Goal: Check status: Check status

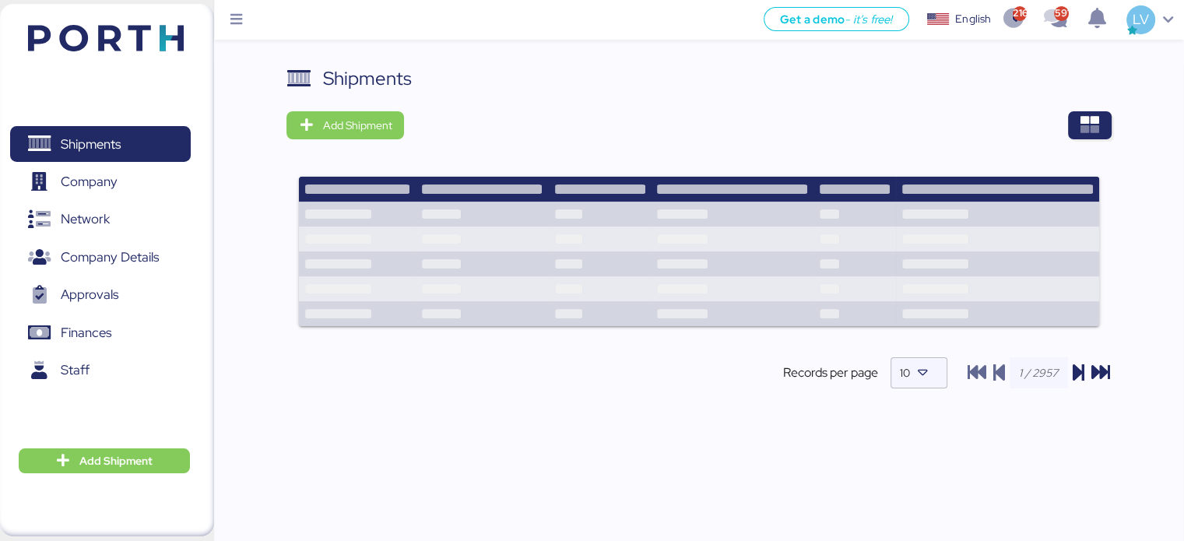
click at [1055, 121] on div at bounding box center [763, 125] width 696 height 28
click at [1093, 124] on icon "button" at bounding box center [1090, 125] width 19 height 19
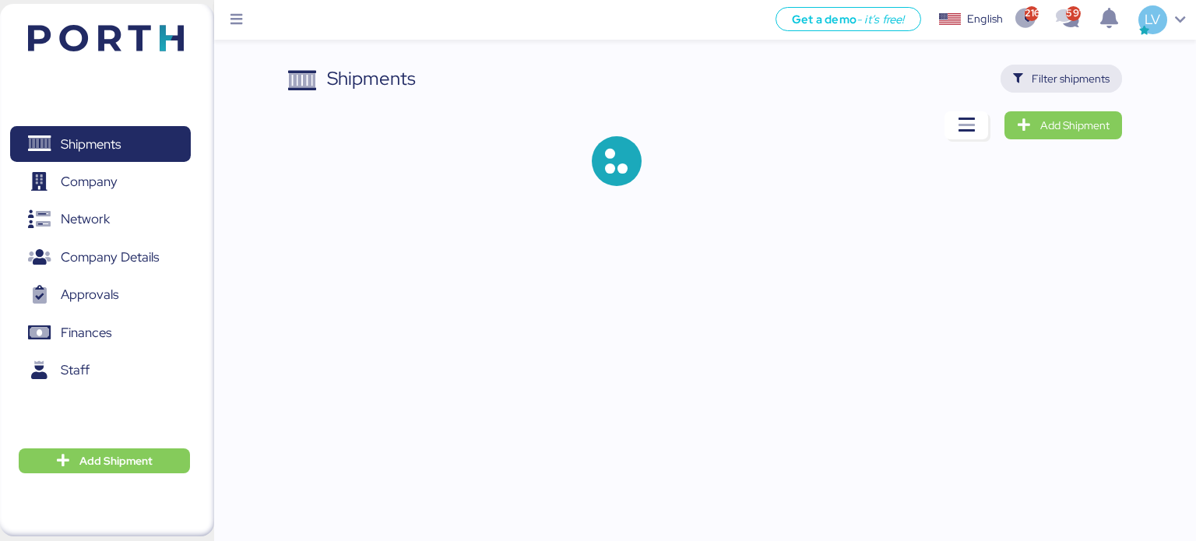
click at [1079, 80] on span "Filter shipments" at bounding box center [1071, 78] width 78 height 19
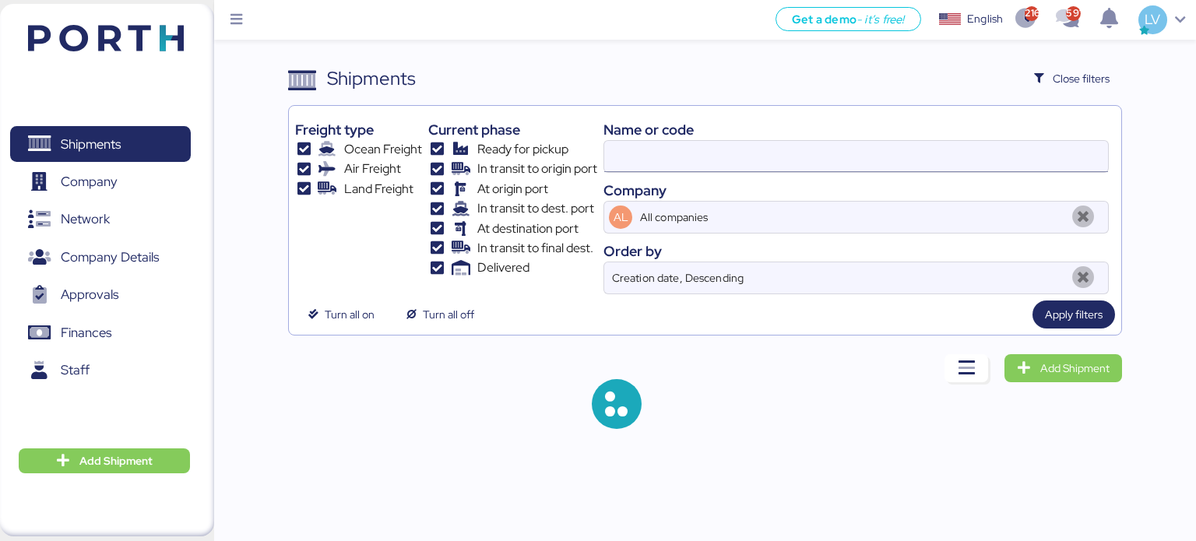
click at [936, 170] on input at bounding box center [856, 156] width 504 height 31
click at [942, 155] on input at bounding box center [856, 156] width 504 height 31
paste input "O0051912"
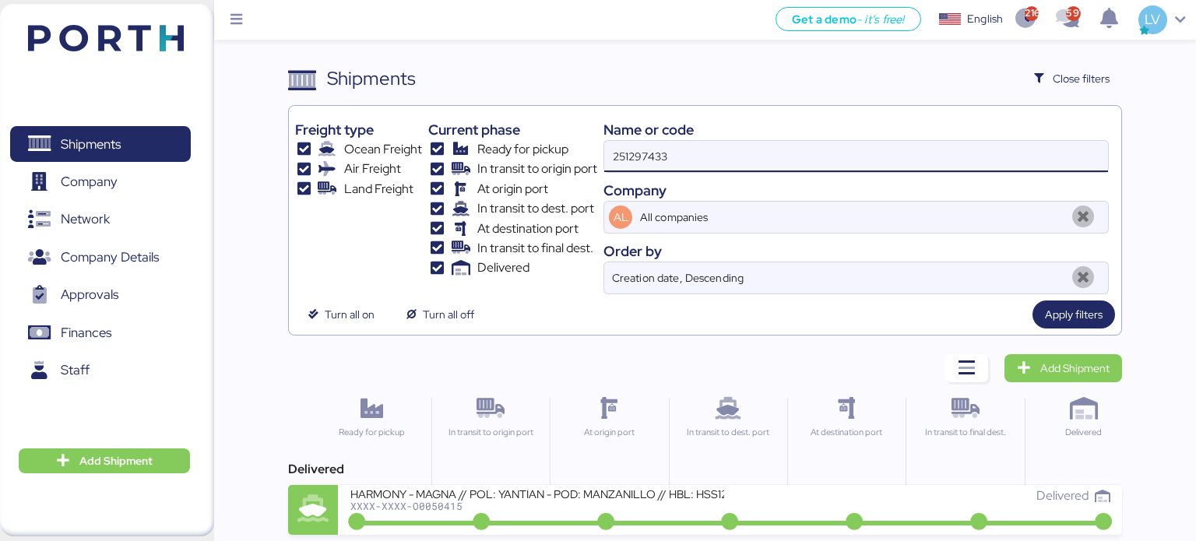
click at [942, 155] on input "251297433" at bounding box center [856, 156] width 504 height 31
paste input "O0051912"
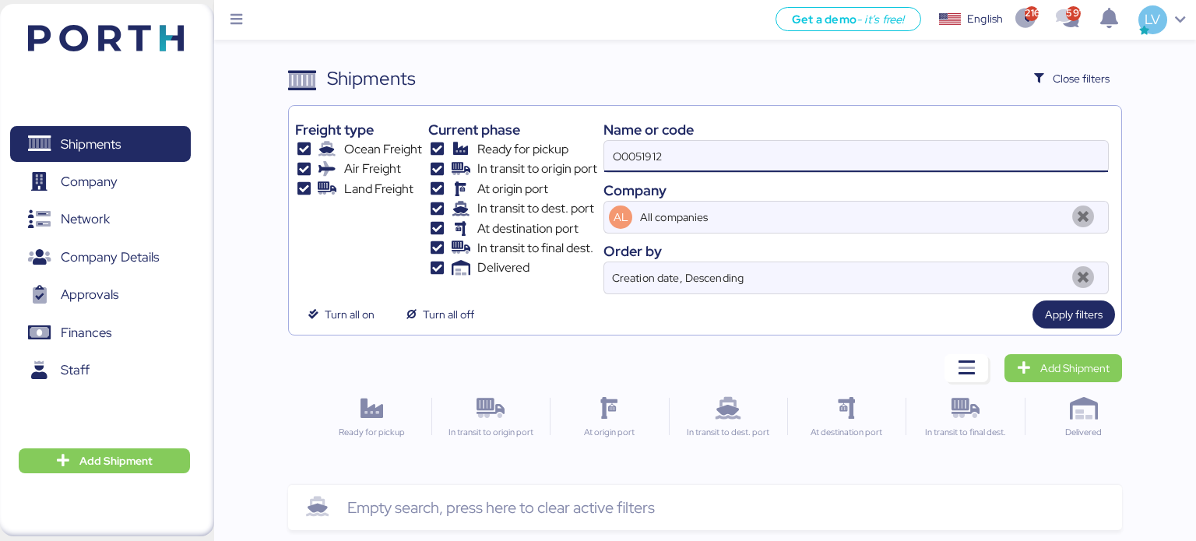
type input "O0051912"
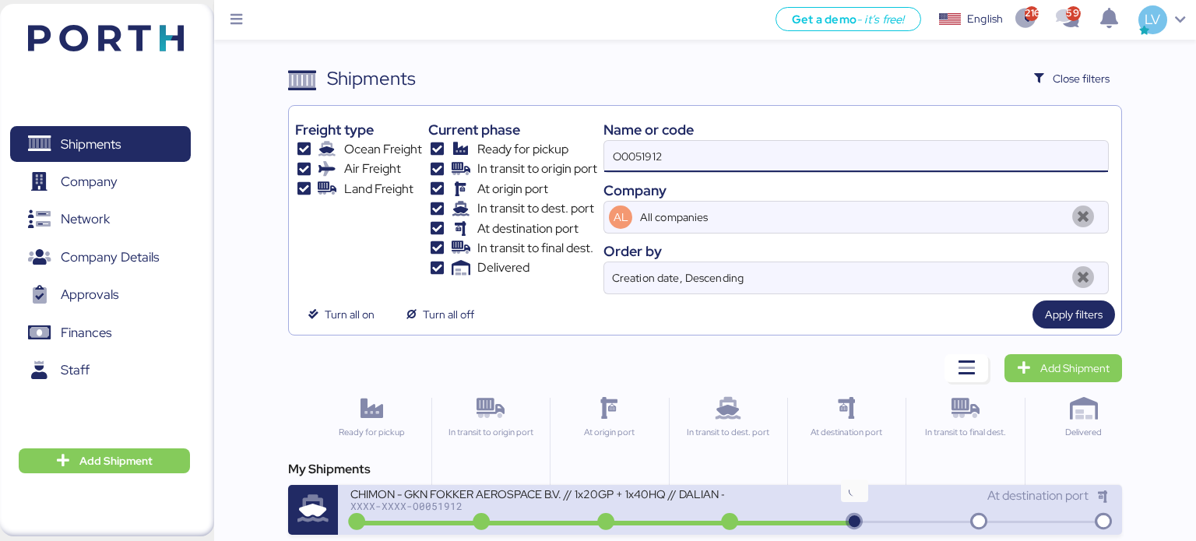
click at [857, 519] on icon at bounding box center [854, 522] width 75 height 17
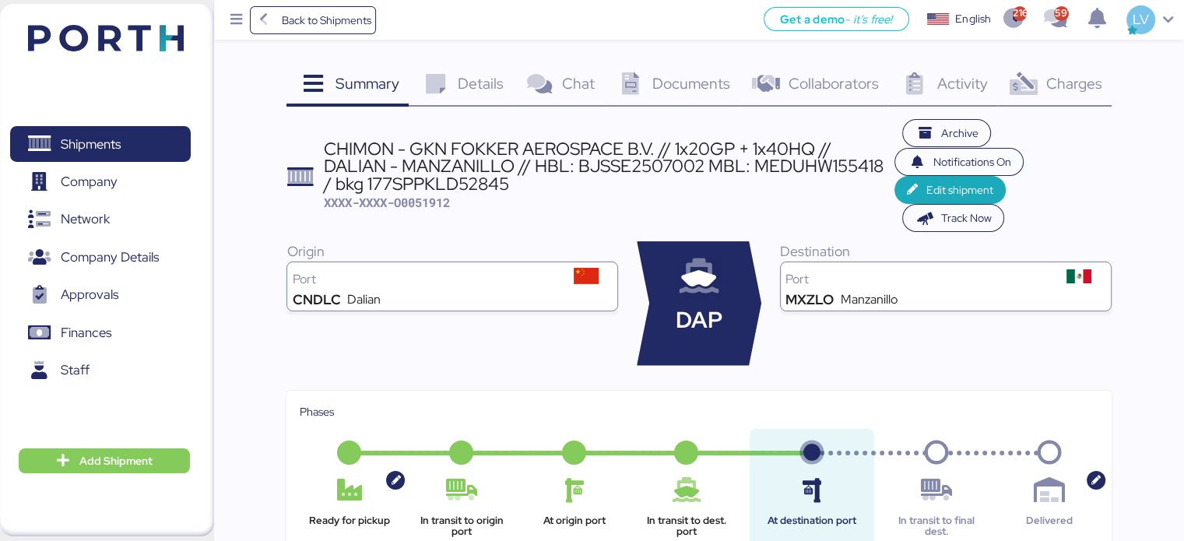
click at [1072, 119] on div "Archive Notifications On Edit shipment Track Now" at bounding box center [1003, 176] width 216 height 114
click at [1053, 76] on span "Charges" at bounding box center [1074, 83] width 56 height 20
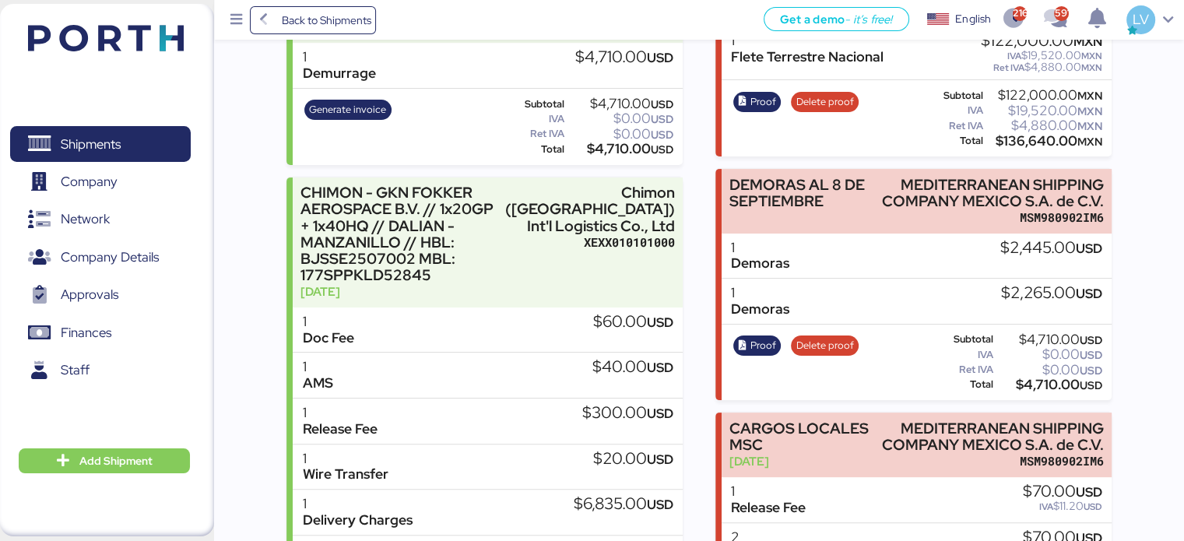
scroll to position [308, 0]
click at [371, 23] on span "Back to Shipments" at bounding box center [313, 20] width 127 height 28
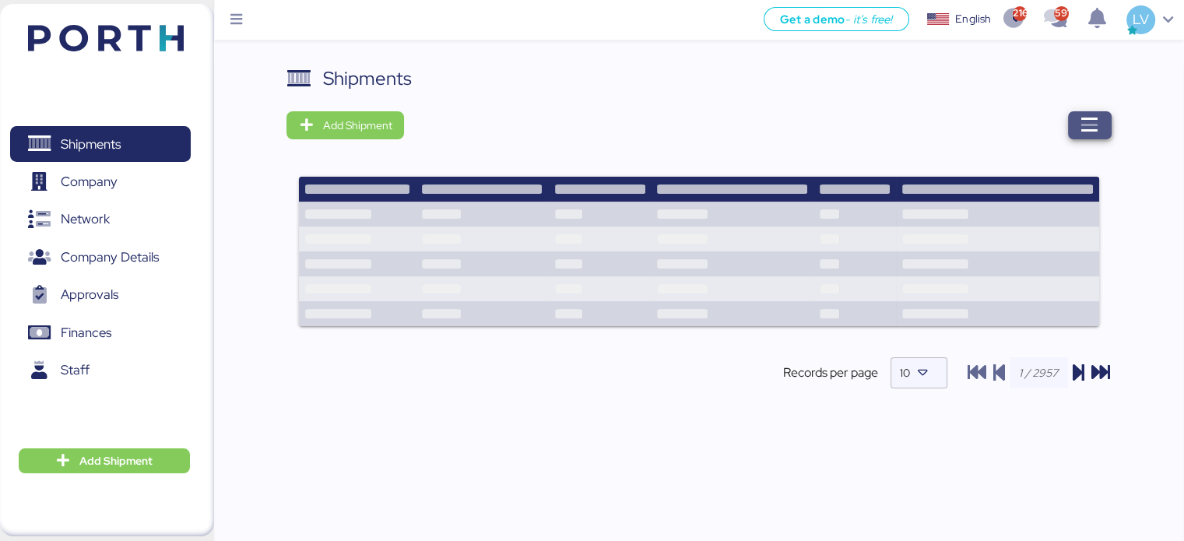
click at [1075, 129] on span "button" at bounding box center [1090, 125] width 44 height 28
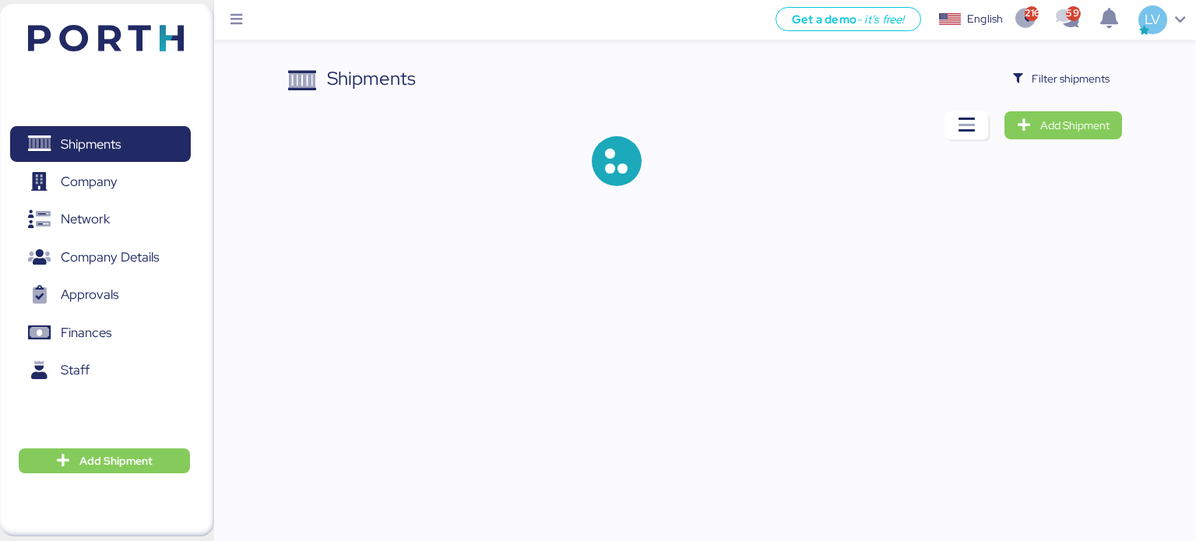
click at [1050, 58] on div "Shipments Filter shipments Add Shipment" at bounding box center [598, 105] width 1196 height 211
click at [1038, 75] on span "Filter shipments" at bounding box center [1071, 78] width 78 height 19
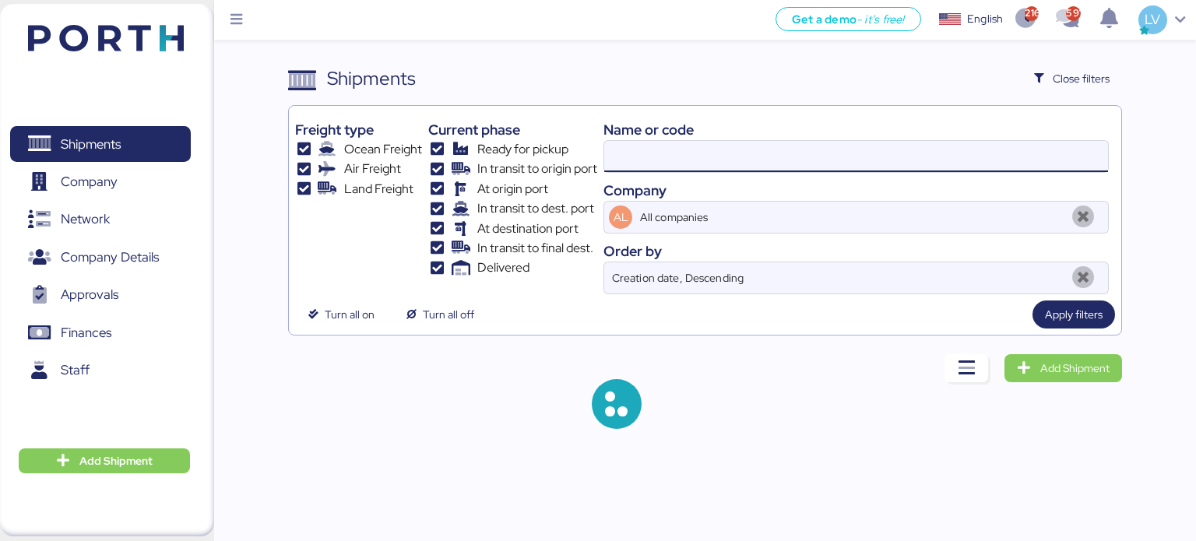
click at [864, 146] on input at bounding box center [856, 156] width 504 height 31
paste input "O0050675"
type input "O0050675"
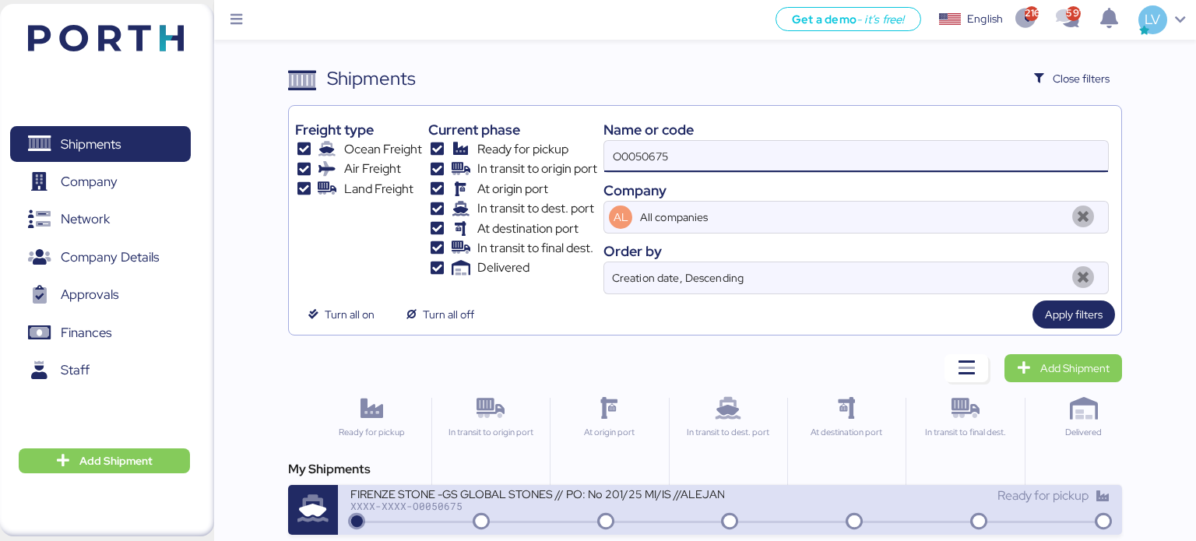
click at [607, 488] on div "FIRENZE STONE -GS GLOBAL STONES // PO: No 201/25 MI/IS //ALEJANDRIA-ALTAMIRA //…" at bounding box center [537, 493] width 374 height 13
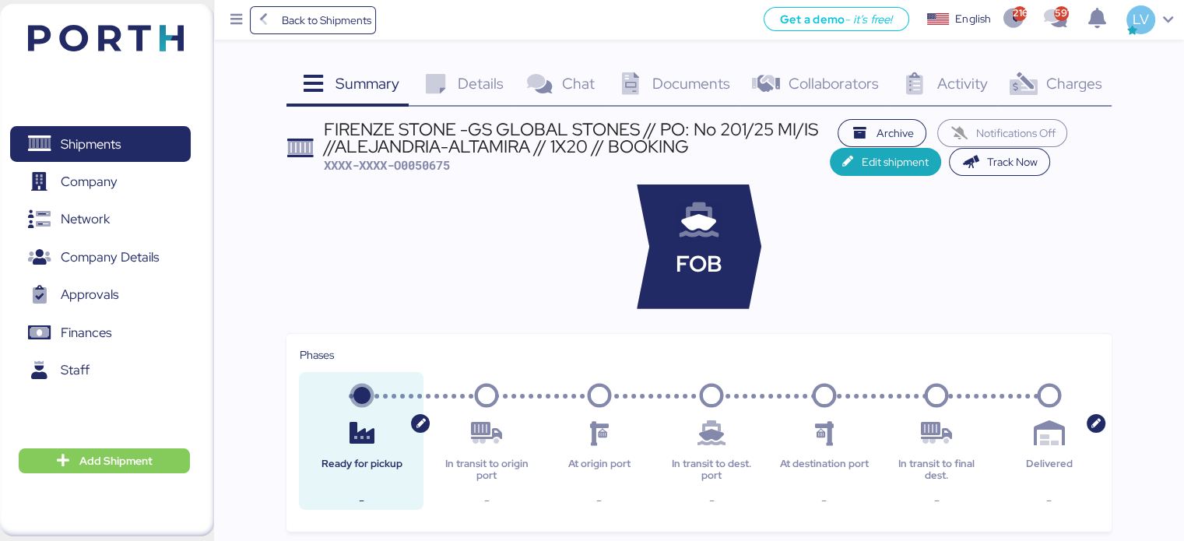
click at [1042, 86] on div "Charges 0" at bounding box center [1055, 86] width 114 height 42
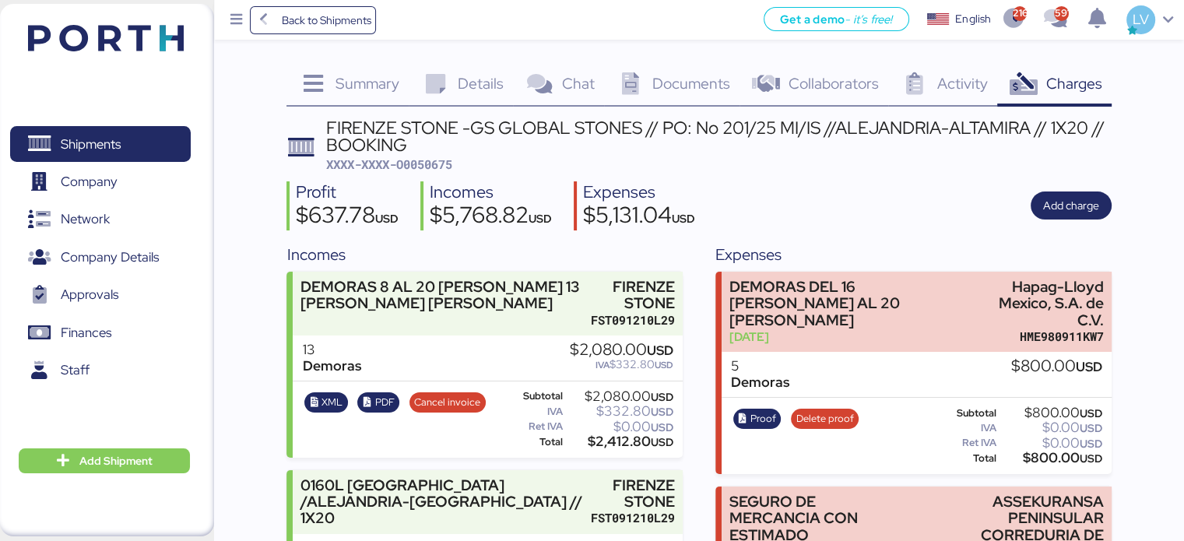
click at [426, 166] on span "XXXX-XXXX-O0050675" at bounding box center [389, 165] width 126 height 16
copy span "O0050675"
click at [323, 14] on span "Back to Shipments" at bounding box center [326, 20] width 90 height 19
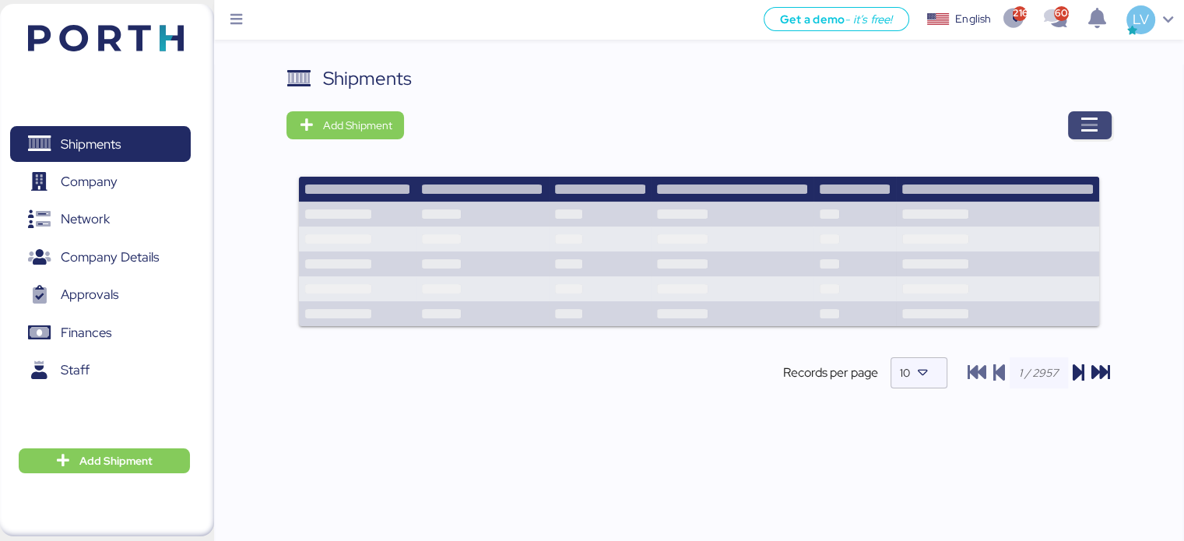
click at [1087, 119] on icon "button" at bounding box center [1090, 125] width 19 height 19
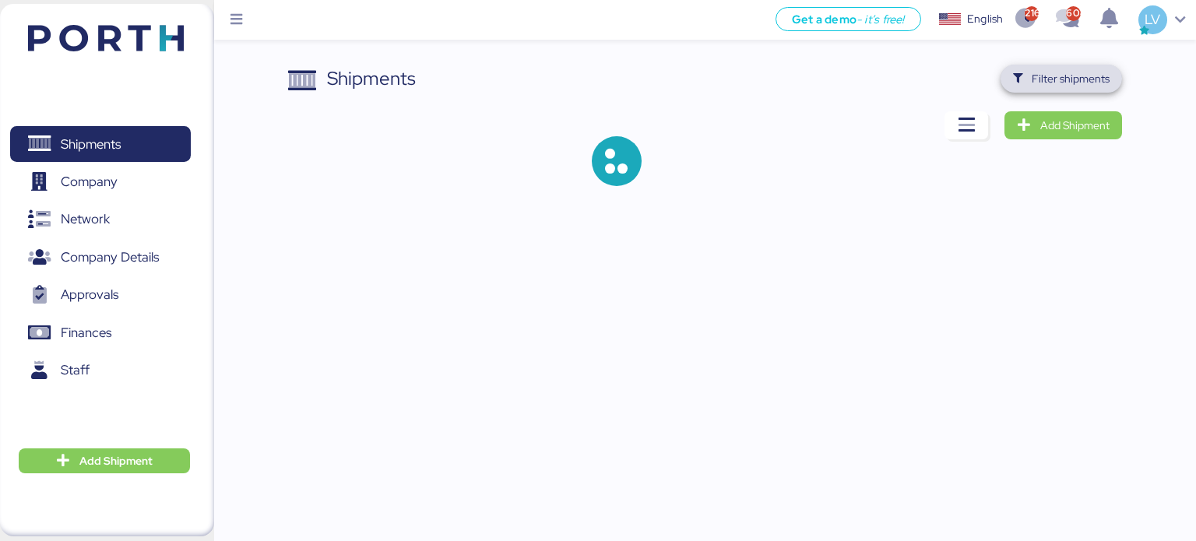
click at [1041, 67] on span "Filter shipments" at bounding box center [1062, 79] width 122 height 28
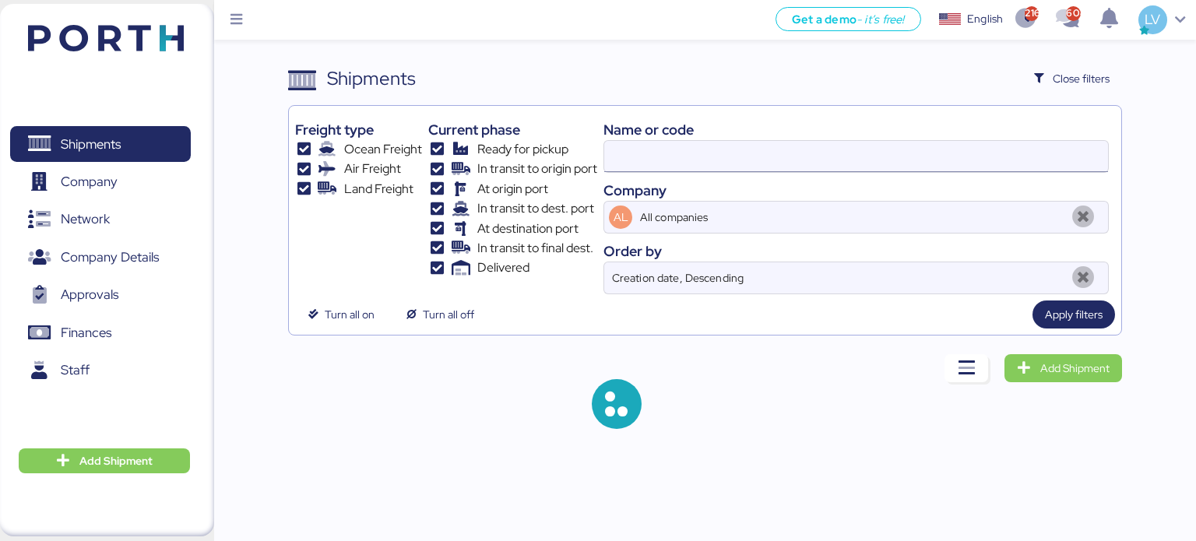
click at [897, 149] on input at bounding box center [856, 156] width 504 height 31
paste input "MEX/TXG/1127209"
type input "MEX/TXG/1127209"
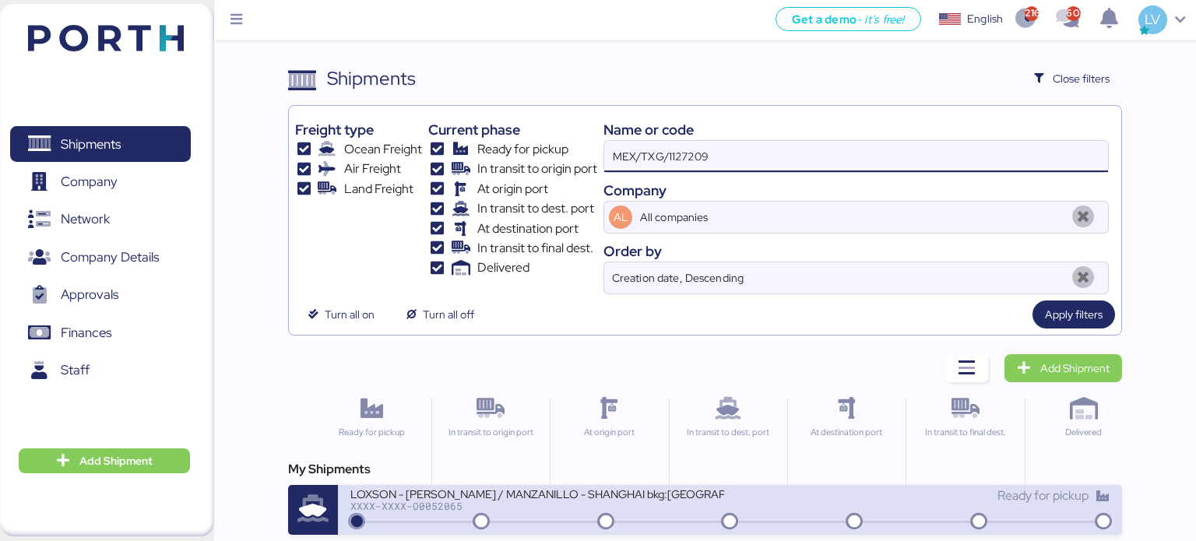
click at [514, 510] on div "LOXSON - [PERSON_NAME] / MANZANILLO - SHANGHAI bkg:MEX/TXG/1127209 / LCL XXXX-X…" at bounding box center [540, 503] width 380 height 33
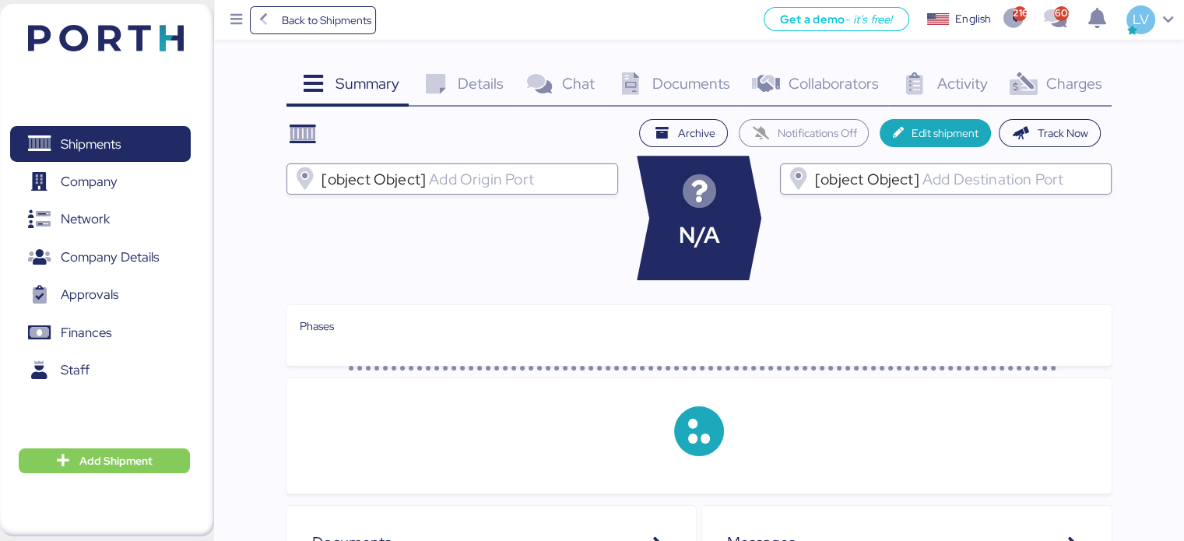
click at [1072, 93] on div "Charges 0" at bounding box center [1055, 86] width 114 height 42
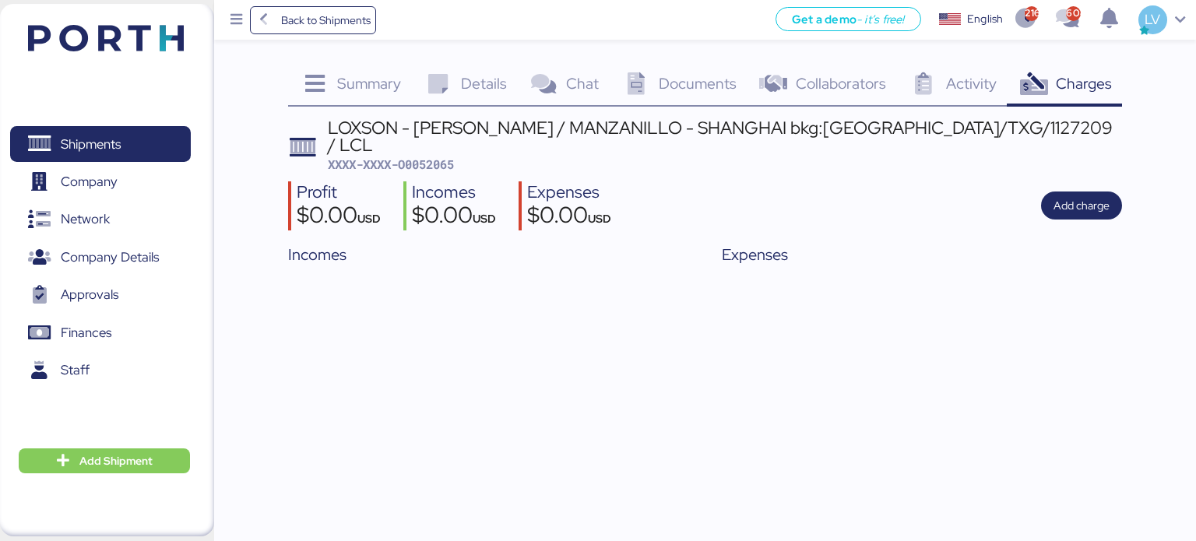
click at [828, 89] on span "Collaborators" at bounding box center [841, 83] width 90 height 20
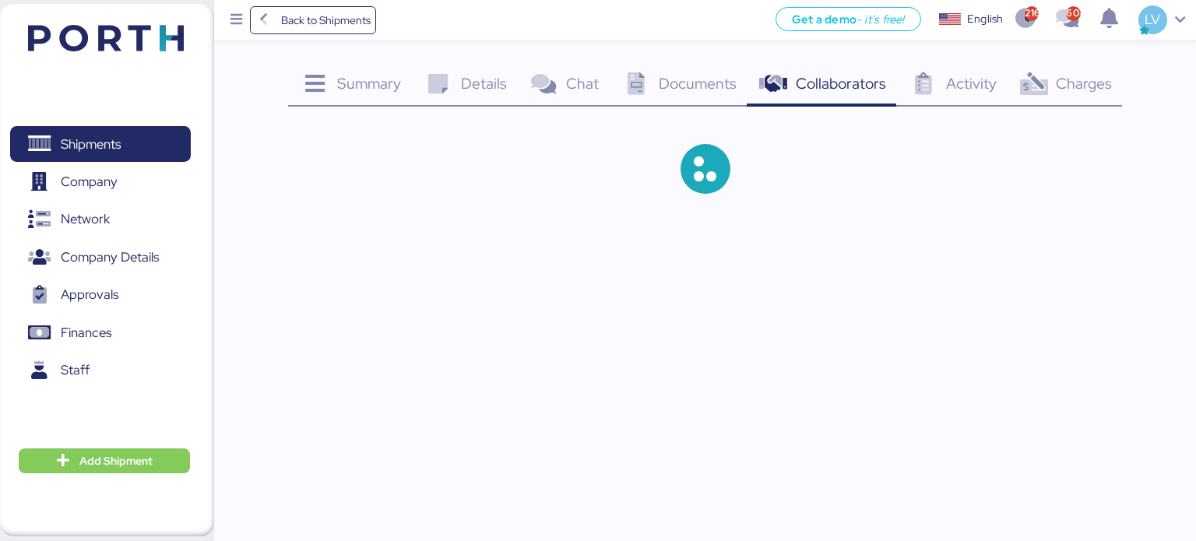
click at [682, 77] on span "Documents" at bounding box center [698, 83] width 78 height 20
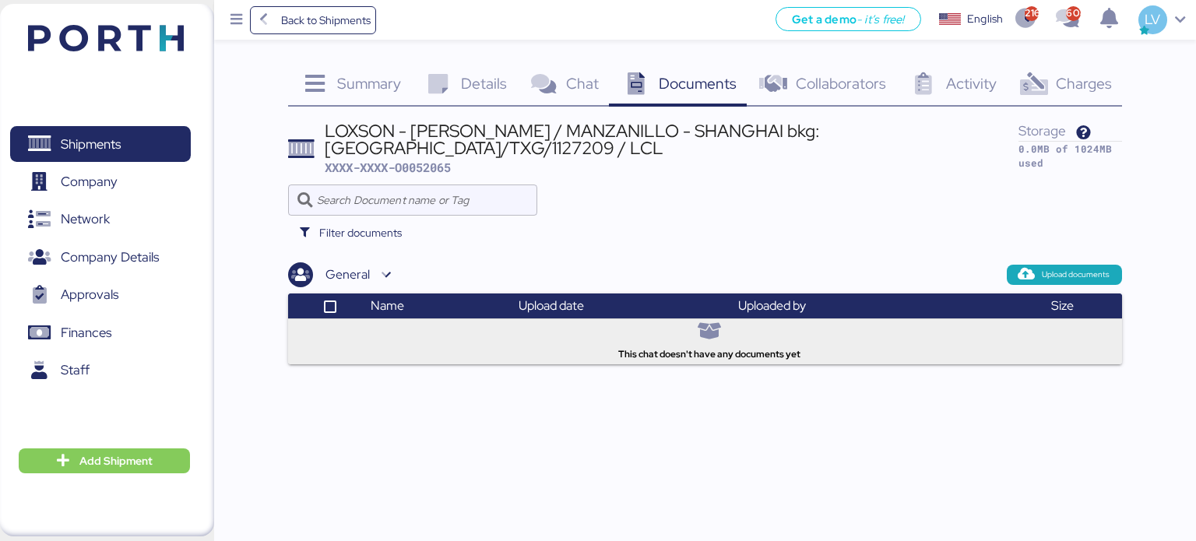
click at [452, 81] on icon at bounding box center [437, 84] width 33 height 23
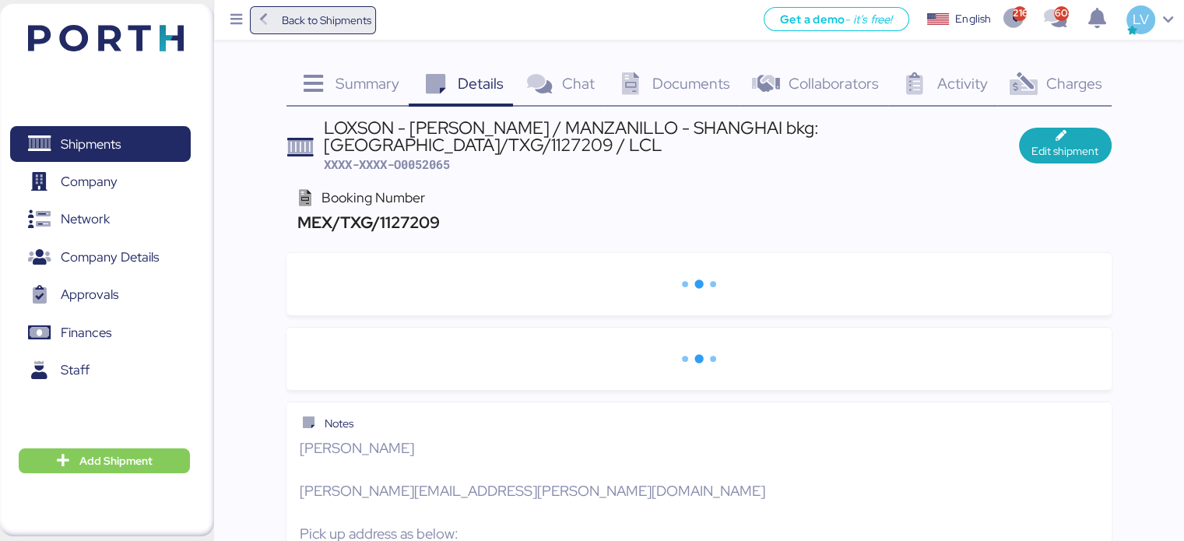
click at [346, 18] on span "Back to Shipments" at bounding box center [326, 20] width 90 height 19
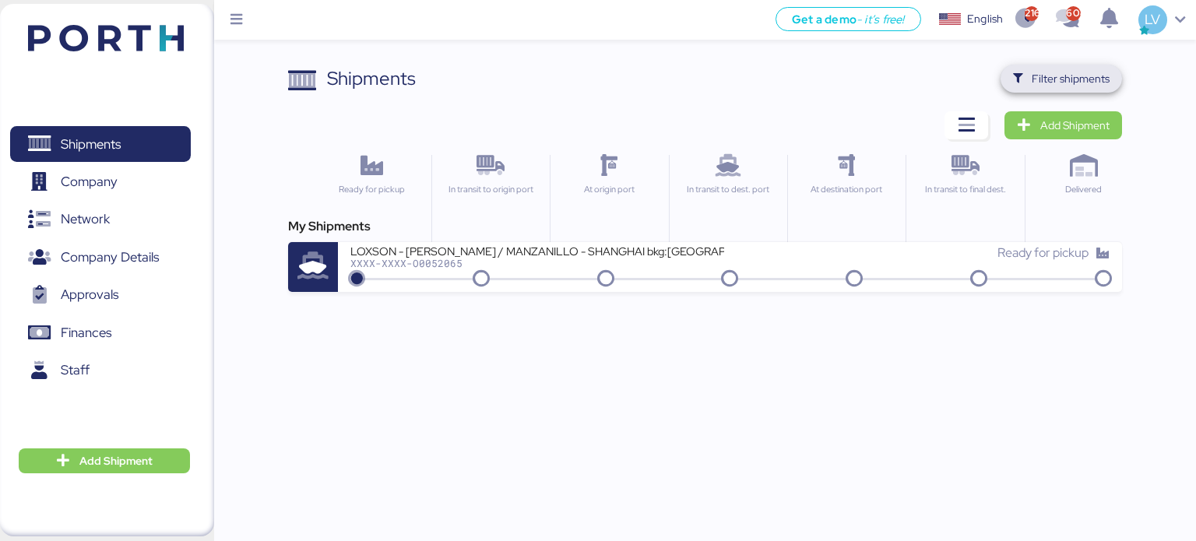
click at [1057, 65] on span "Filter shipments" at bounding box center [1062, 79] width 122 height 28
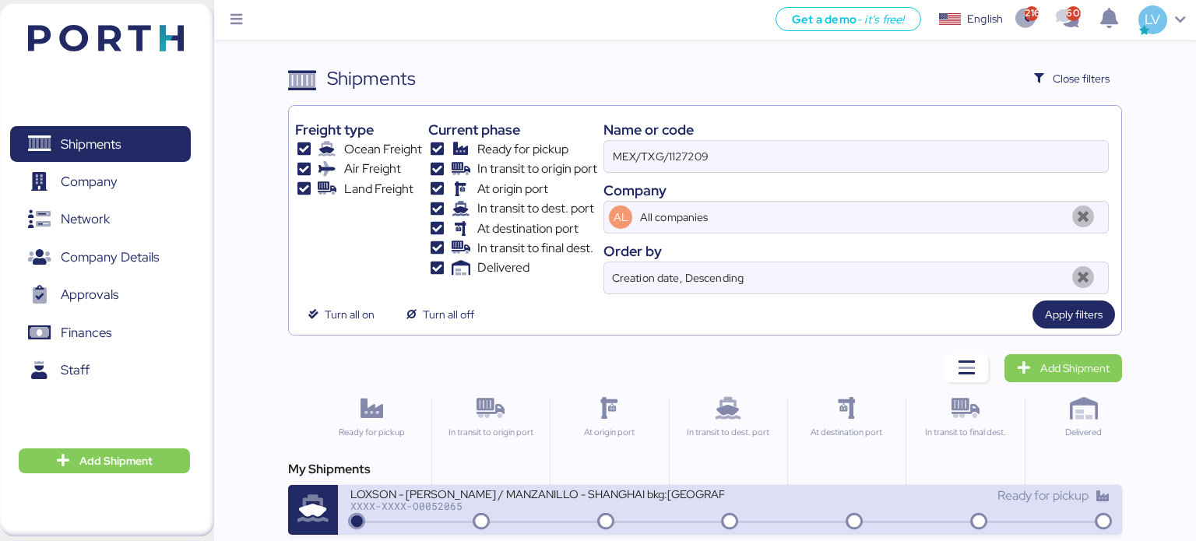
click at [524, 504] on div "XXXX-XXXX-O0052065" at bounding box center [537, 506] width 374 height 11
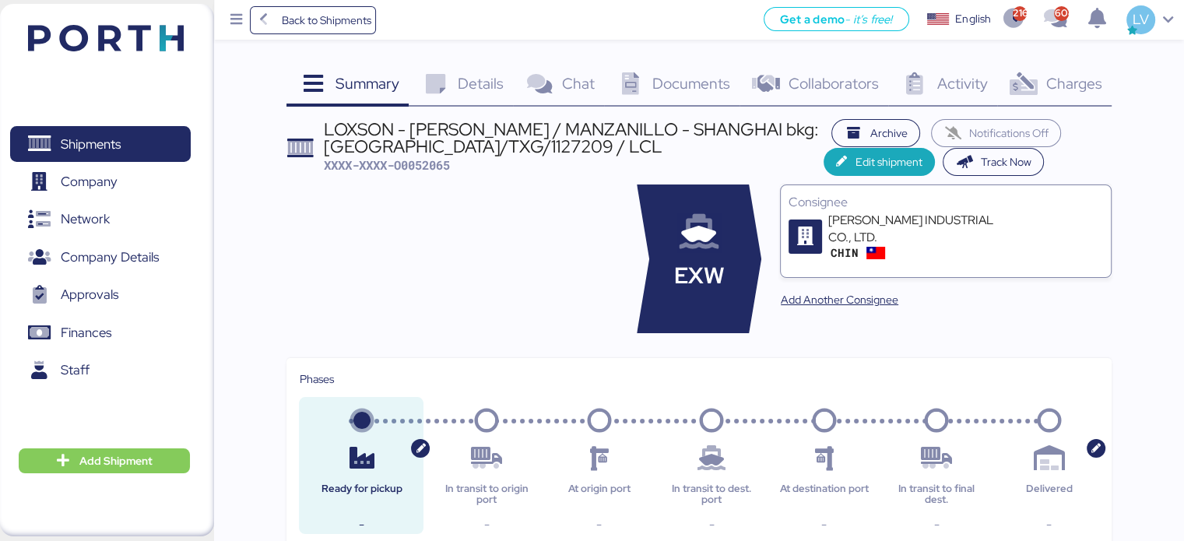
click at [457, 90] on div "Details 0" at bounding box center [461, 86] width 104 height 42
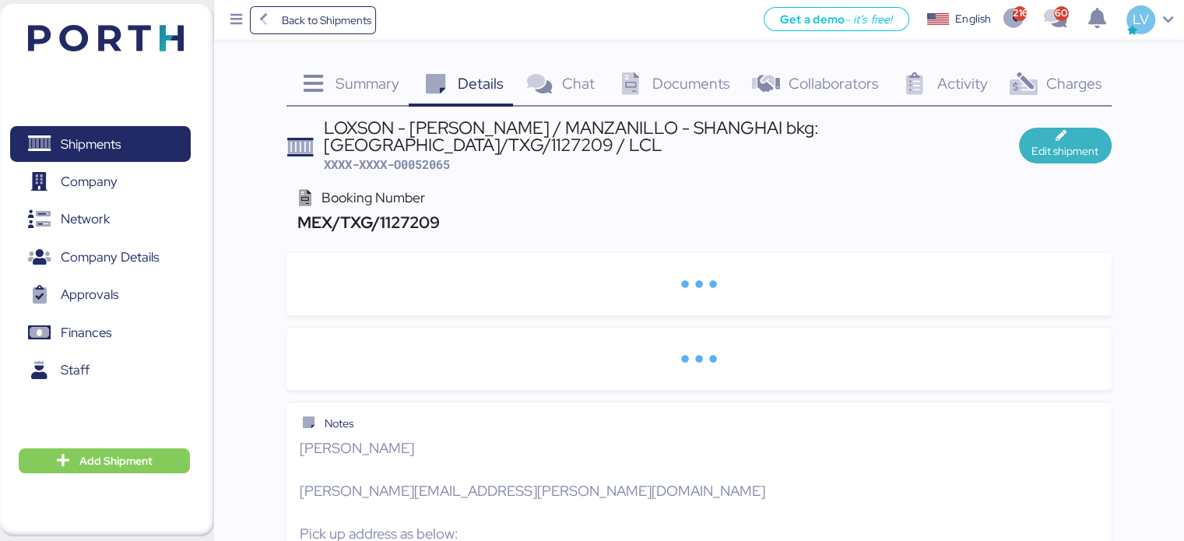
click at [1032, 143] on span "Edit shipment" at bounding box center [1066, 146] width 68 height 30
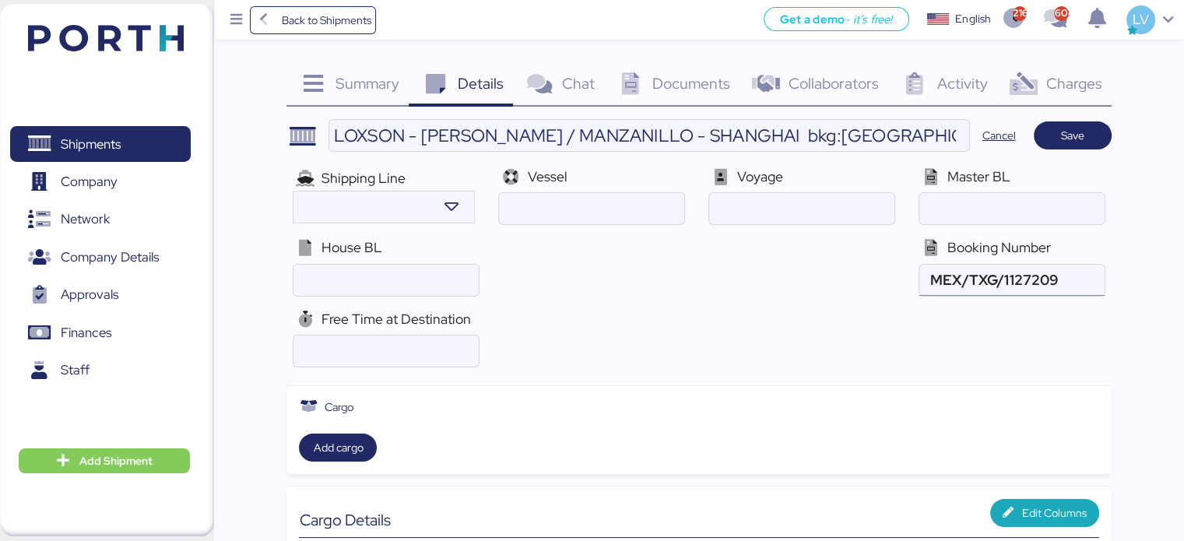
click at [1040, 276] on input "ocean" at bounding box center [1012, 280] width 185 height 31
paste input "MEX/SHA/1129131"
type input "MEX/SHA/1129131"
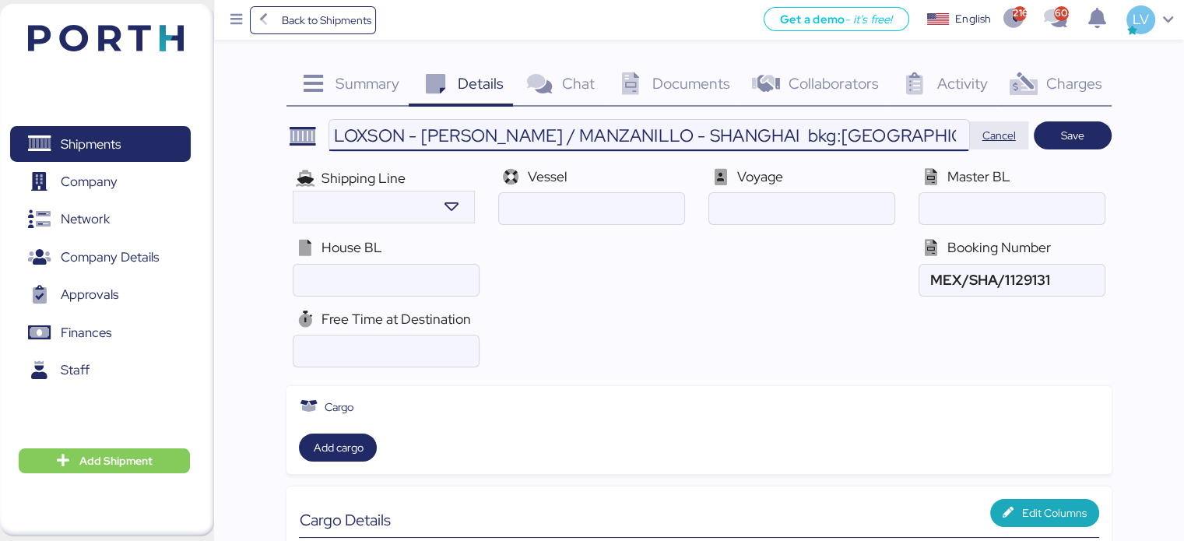
scroll to position [0, 44]
drag, startPoint x: 796, startPoint y: 128, endPoint x: 989, endPoint y: 133, distance: 193.2
click at [989, 133] on header "LOXSON - [PERSON_NAME] / MANZANILLO - SHANGHAI bkg:MEX/TXG/1127209 / LCL Cancel…" at bounding box center [699, 135] width 825 height 33
click at [864, 133] on input "LOXSON - [PERSON_NAME] / MANZANILLO - SHANGHAI bkg:[GEOGRAPHIC_DATA]/TXG/112720…" at bounding box center [648, 135] width 639 height 31
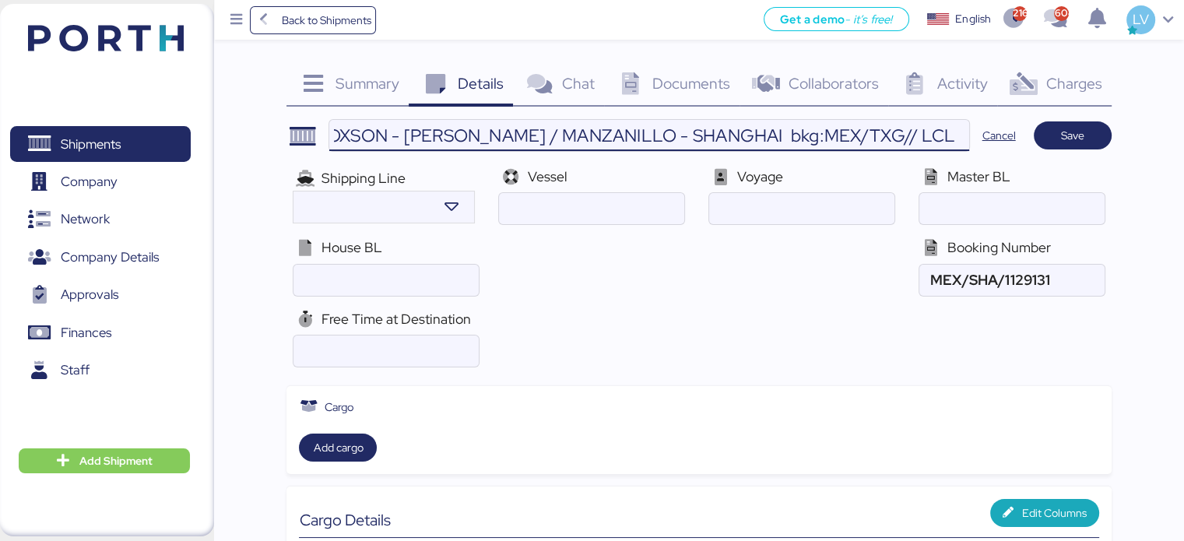
scroll to position [0, 0]
paste input "MEX/SHA/1129131"
type input "LOXSON - [PERSON_NAME] / MANZANILLO - SHANGHAI bkg MEX/SHA/1129131 / LCL"
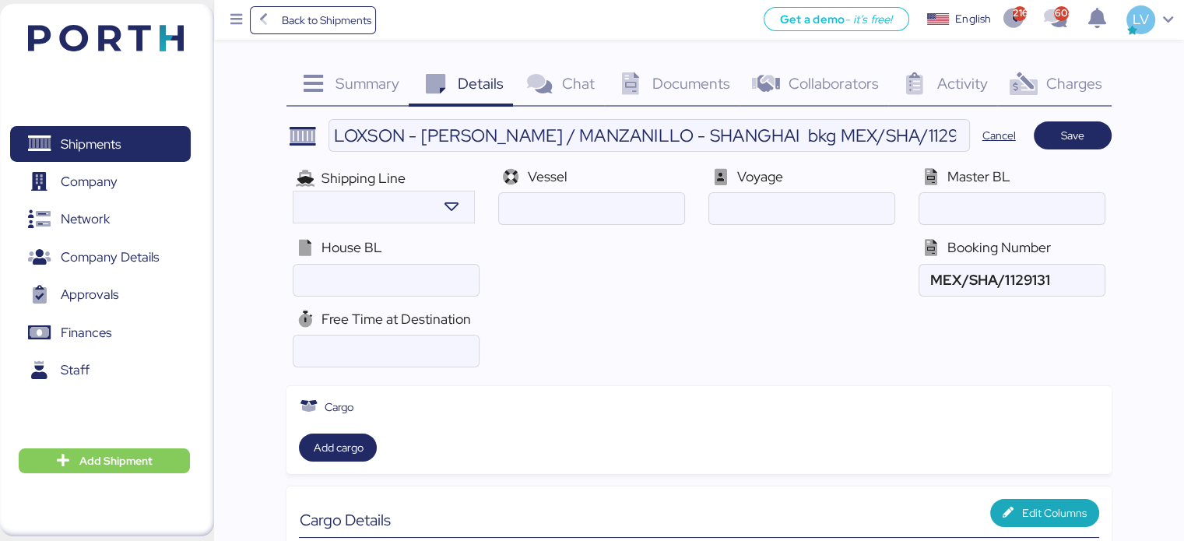
click at [1081, 148] on span "Save" at bounding box center [1073, 135] width 78 height 28
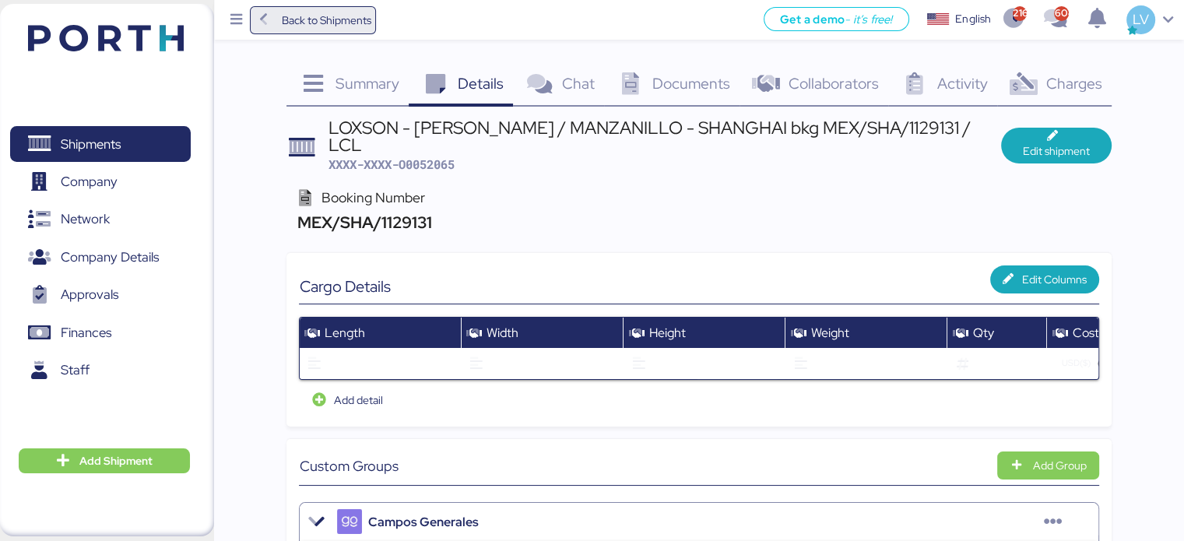
click at [294, 14] on span "Back to Shipments" at bounding box center [326, 20] width 90 height 19
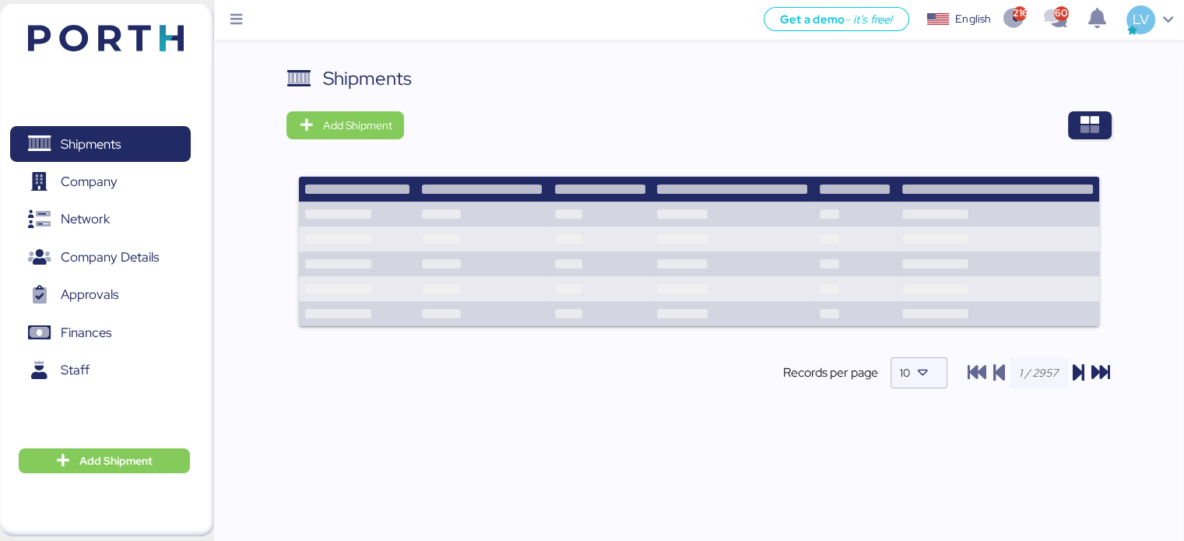
click at [1065, 132] on div at bounding box center [763, 125] width 696 height 28
click at [1078, 127] on span "button" at bounding box center [1090, 125] width 44 height 28
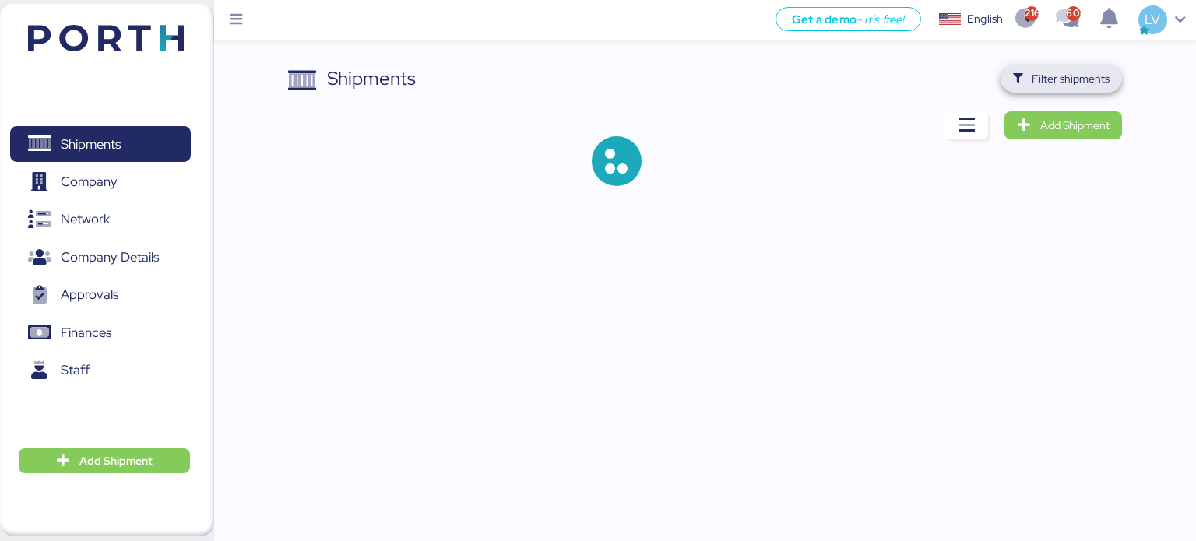
click at [1071, 79] on span "Filter shipments" at bounding box center [1071, 78] width 78 height 19
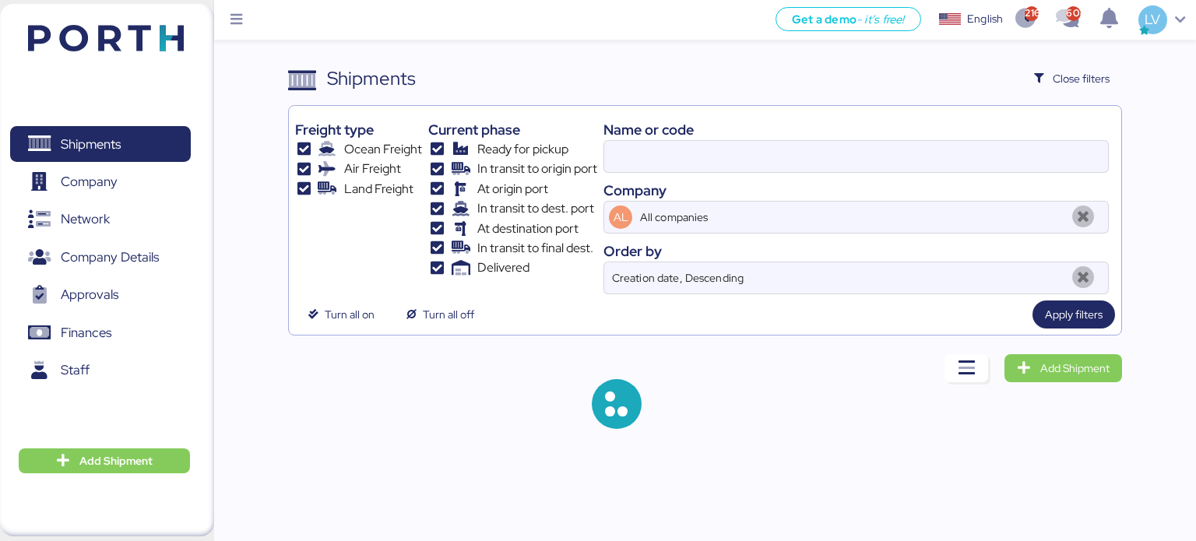
click at [921, 171] on div at bounding box center [856, 156] width 505 height 33
click at [921, 171] on input at bounding box center [856, 156] width 504 height 31
click at [921, 171] on div at bounding box center [856, 156] width 505 height 33
click at [921, 171] on input at bounding box center [856, 156] width 504 height 31
drag, startPoint x: 921, startPoint y: 171, endPoint x: 915, endPoint y: 166, distance: 8.3
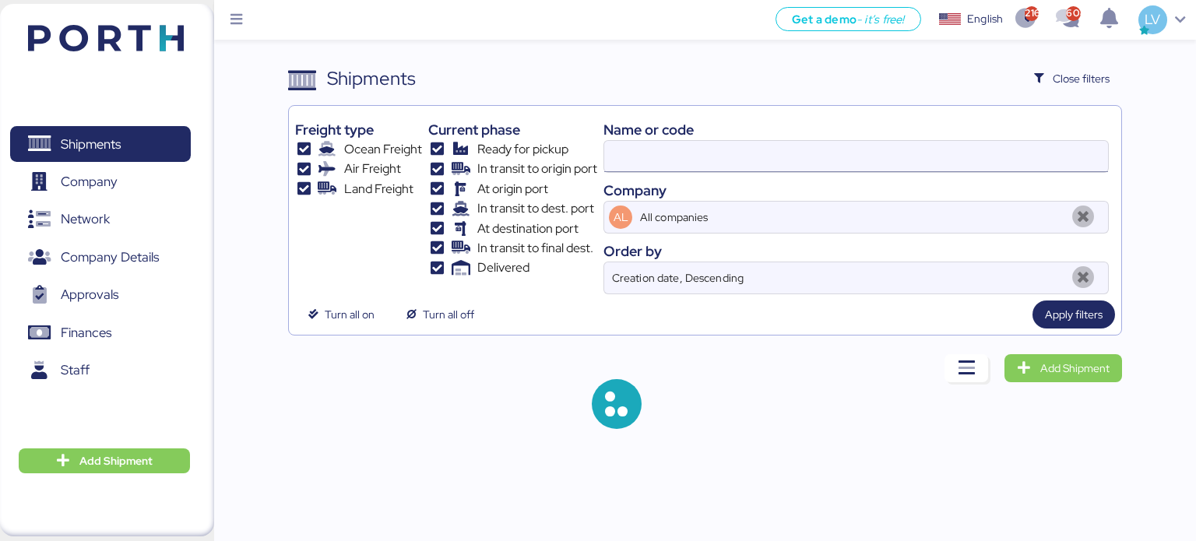
click at [915, 166] on div at bounding box center [856, 156] width 505 height 33
click at [915, 166] on input at bounding box center [856, 156] width 504 height 31
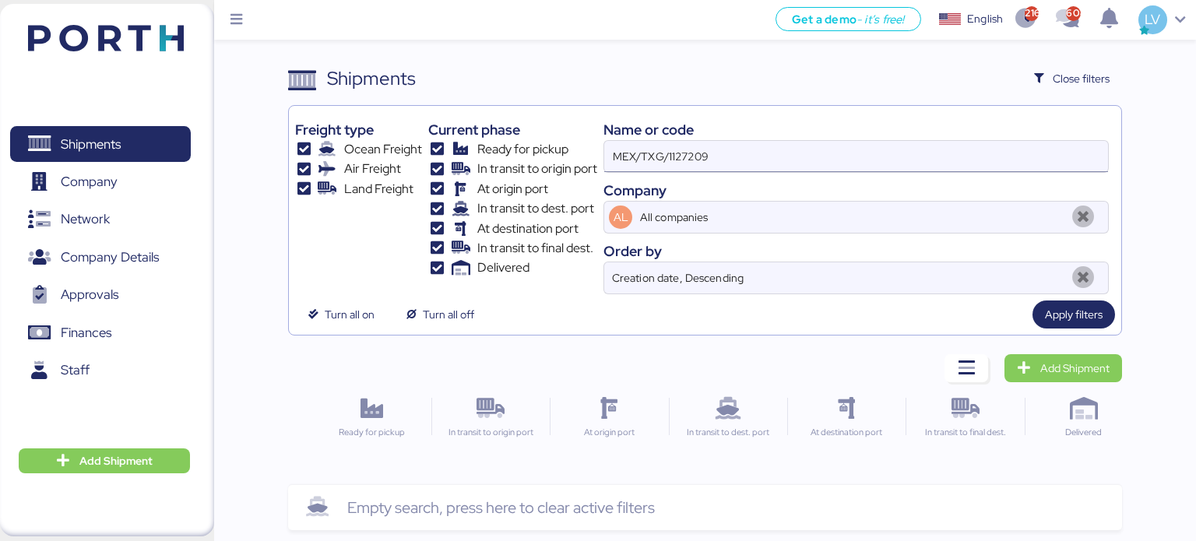
click at [915, 166] on input "MEX/TXG/1127209" at bounding box center [856, 156] width 504 height 31
click at [685, 165] on input "MEX/TXG/1127209" at bounding box center [856, 156] width 504 height 31
type input "taichung"
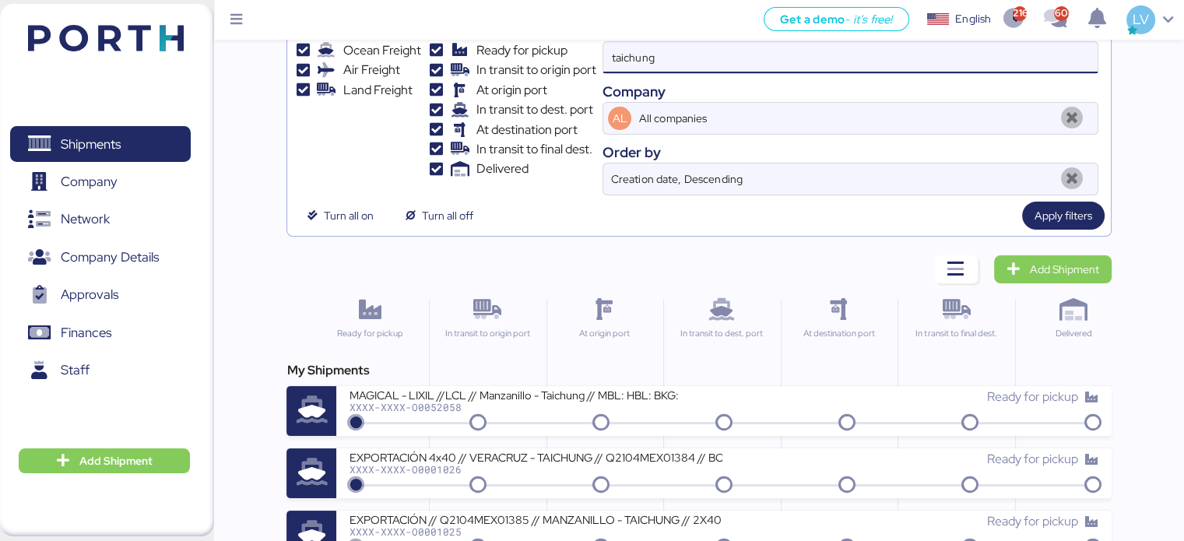
scroll to position [103, 0]
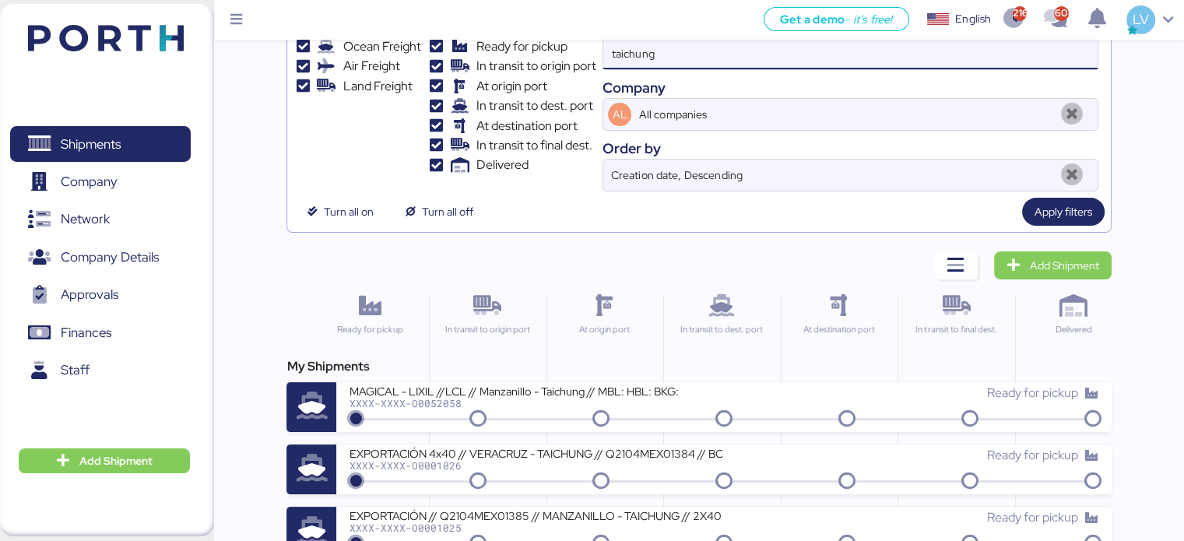
click at [561, 433] on div "My Shipments MAGICAL - LIXIL //LCL // Manzanillo - Taichung // MBL: HBL: BKG: X…" at bounding box center [699, 456] width 825 height 199
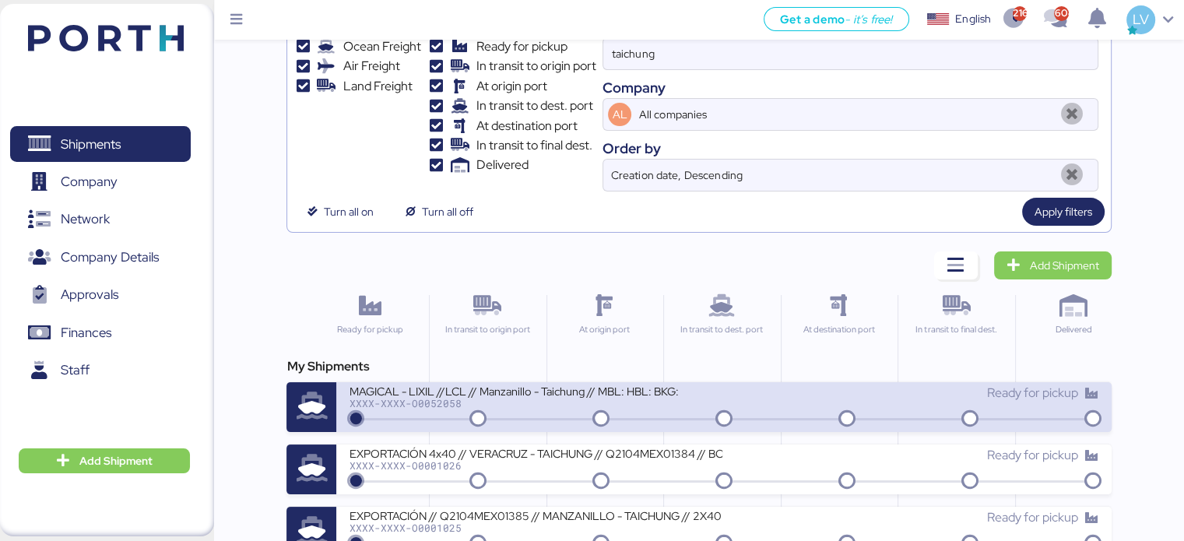
click at [560, 423] on div "MAGICAL - LIXIL //LCL // Manzanillo - Taichung // MBL: HBL: BKG: XXXX-XXXX-O005…" at bounding box center [723, 407] width 775 height 50
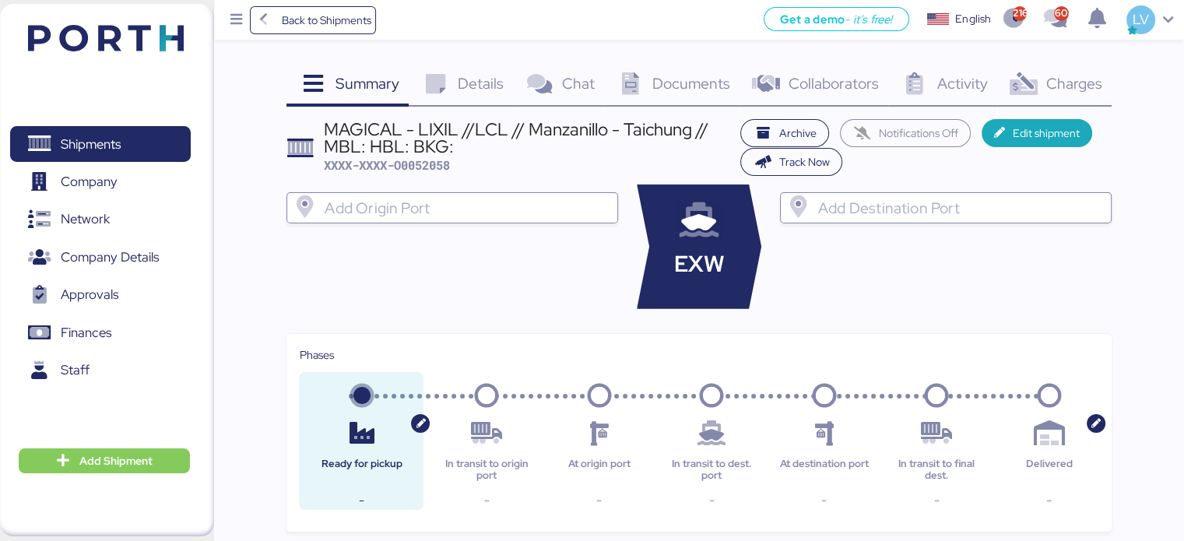
click at [458, 77] on span "Details" at bounding box center [481, 83] width 46 height 20
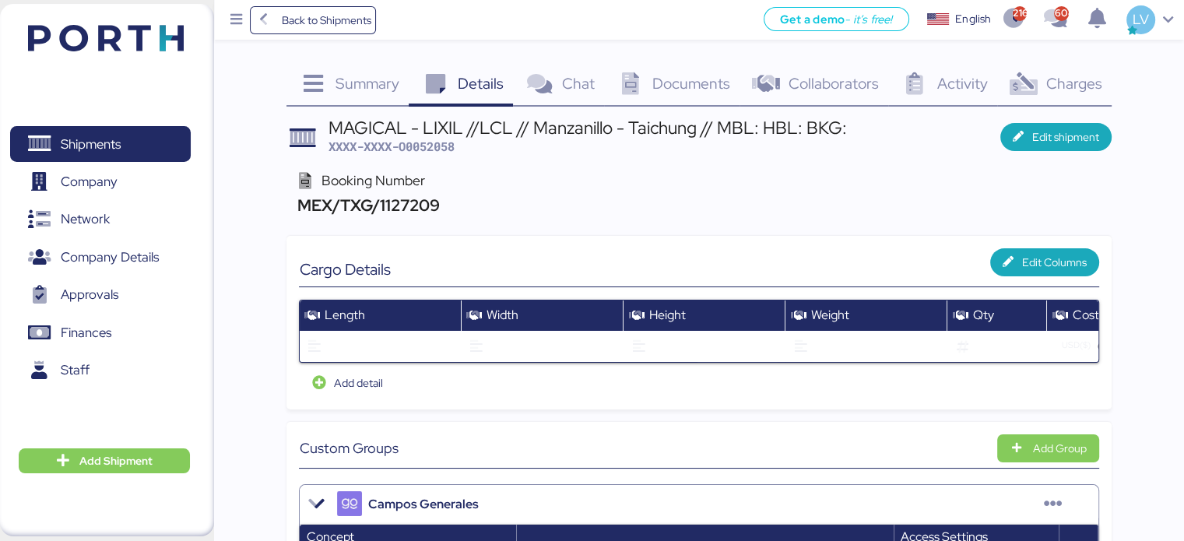
click at [1062, 139] on span "Edit shipment" at bounding box center [1066, 137] width 67 height 19
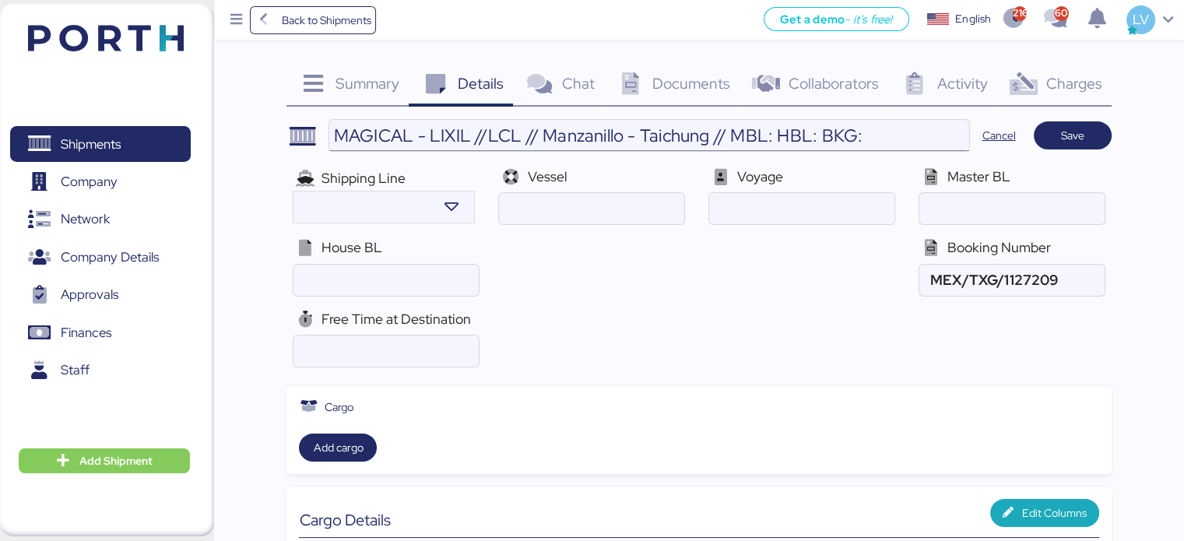
click at [924, 120] on input "MAGICAL - LIXIL //LCL // Manzanillo - Taichung // MBL: HBL: BKG:" at bounding box center [648, 135] width 639 height 31
paste input "MEX/TXG/1127209"
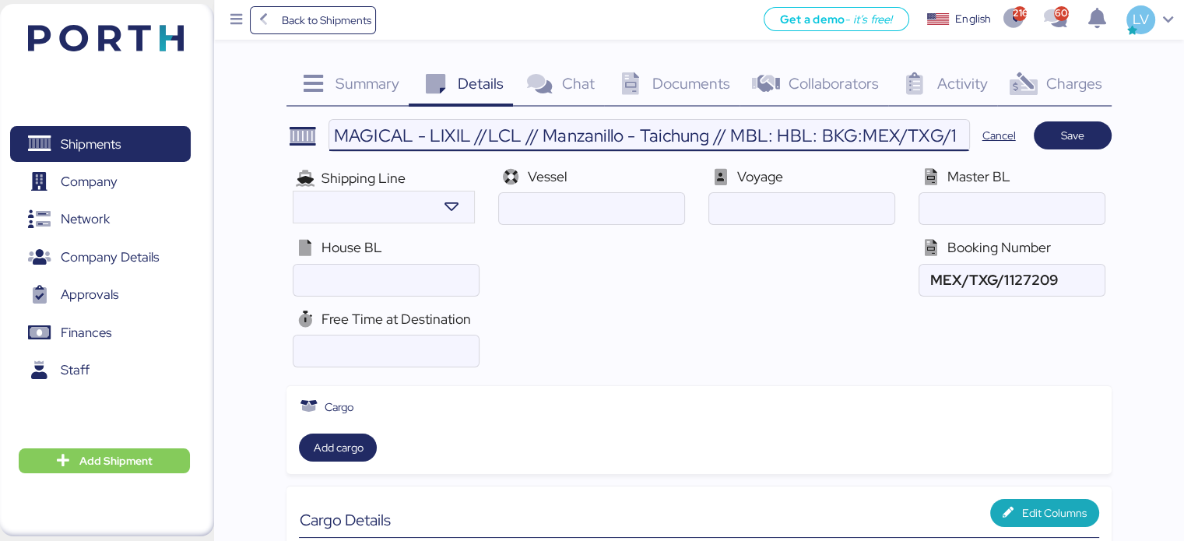
scroll to position [0, 56]
type input "MAGICAL - LIXIL //LCL // Manzanillo - Taichung // MBL: HBL: BKG:MEX/TXG/1127209"
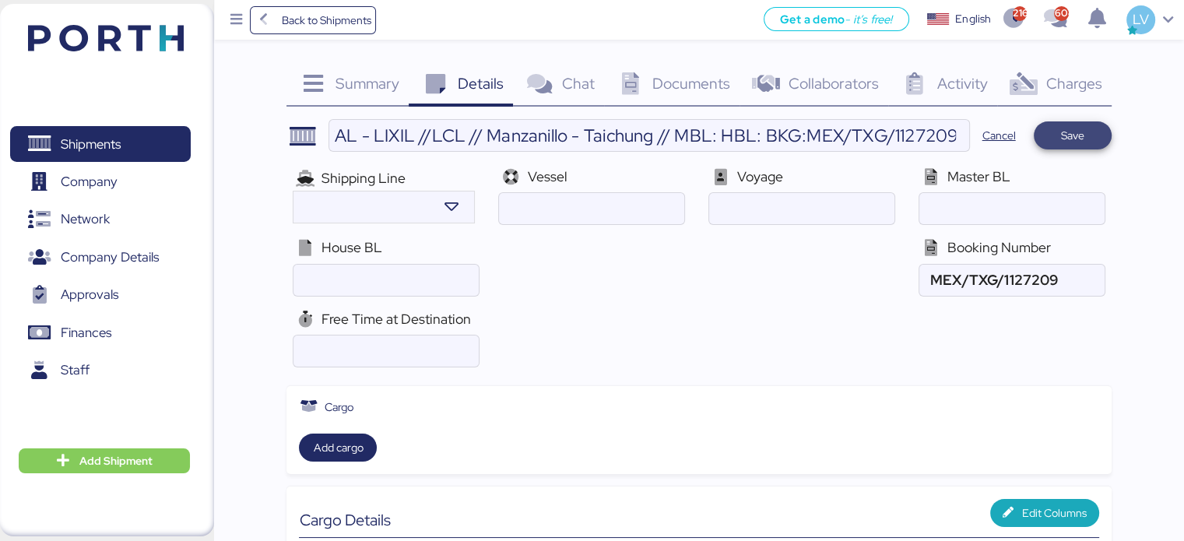
click at [1072, 138] on span "Save" at bounding box center [1072, 135] width 23 height 19
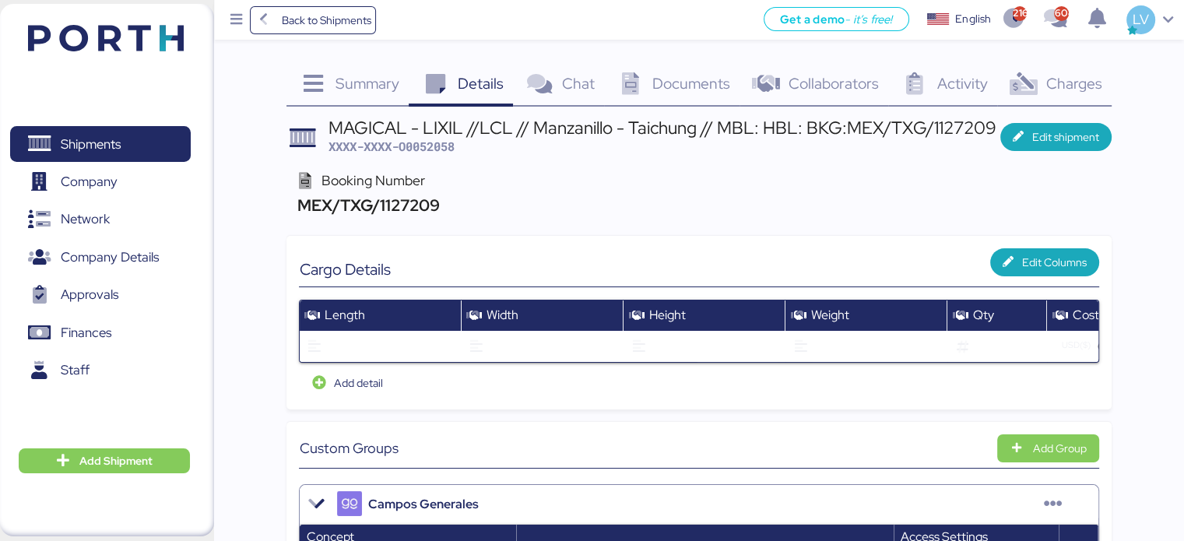
click at [421, 146] on span "XXXX-XXXX-O0052058" at bounding box center [392, 147] width 126 height 16
copy span "O0052058"
click at [348, 28] on span "Back to Shipments" at bounding box center [326, 20] width 90 height 19
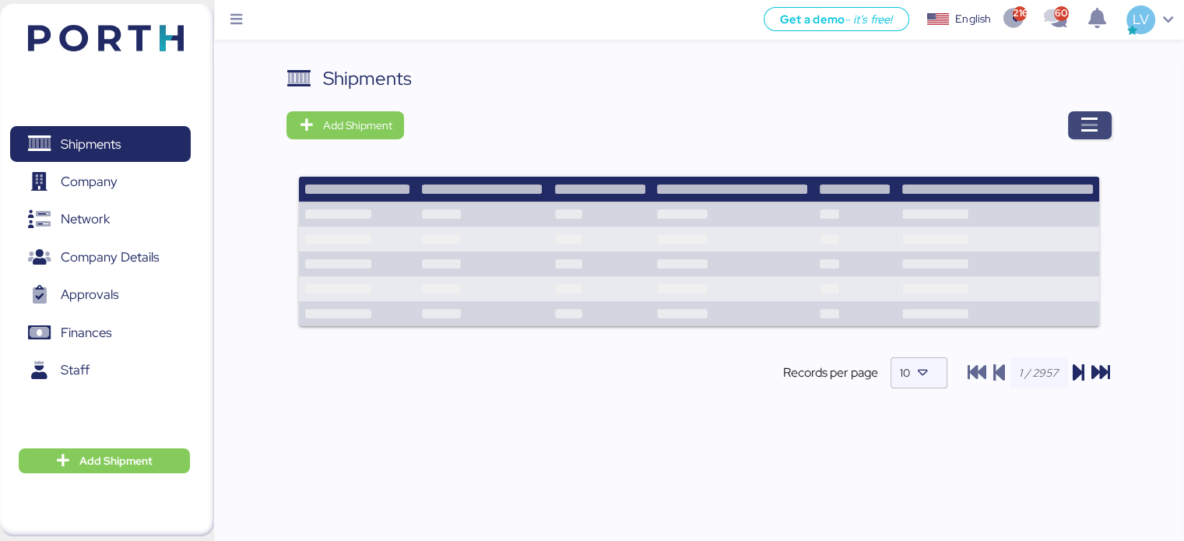
click at [1090, 124] on icon "button" at bounding box center [1090, 125] width 19 height 19
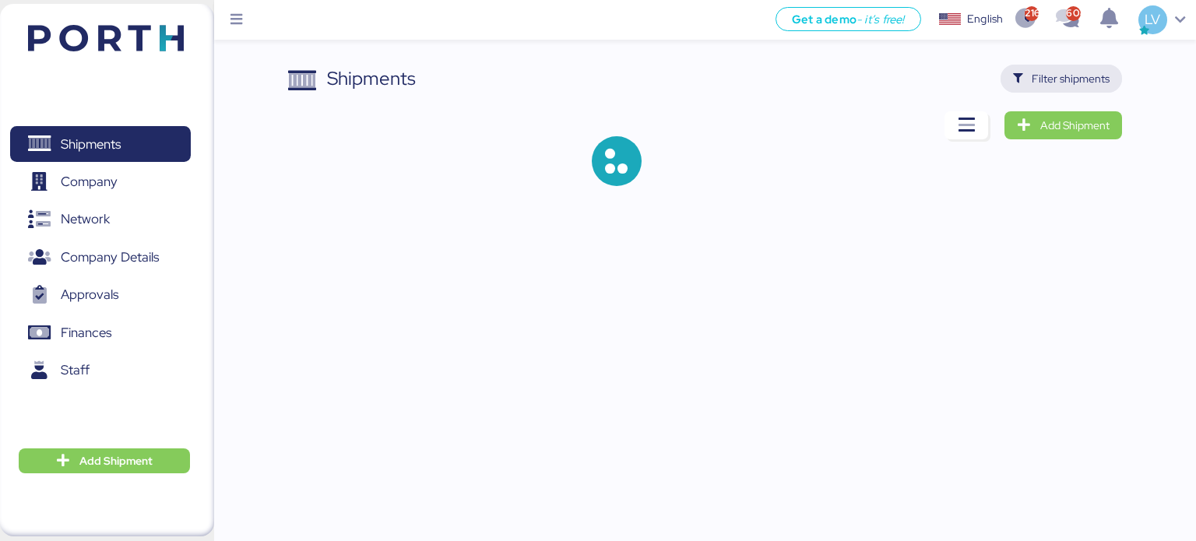
click at [1061, 77] on span "Filter shipments" at bounding box center [1071, 78] width 78 height 19
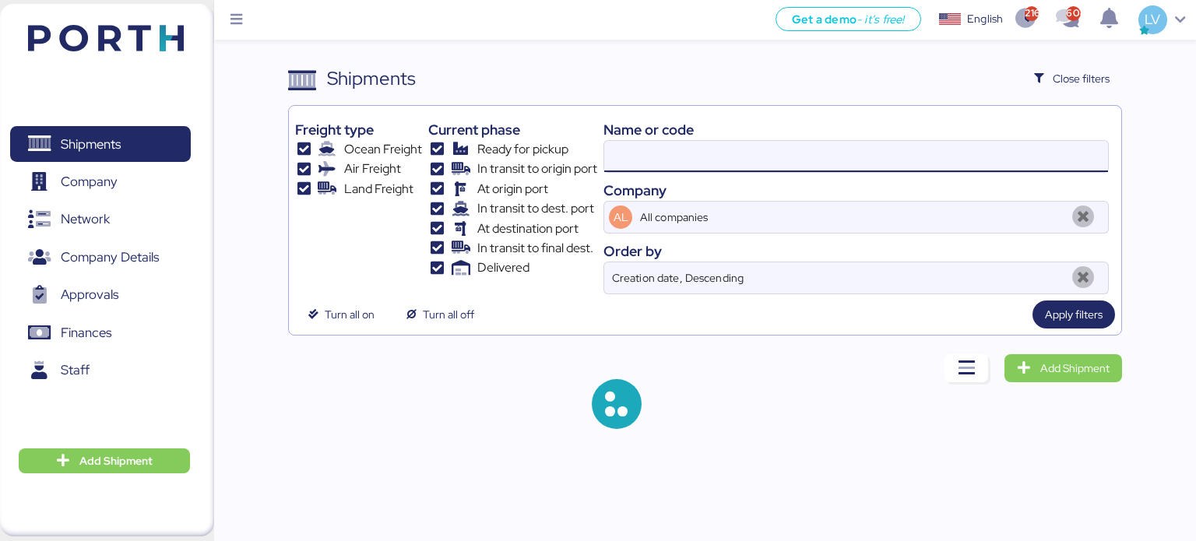
click at [880, 153] on input at bounding box center [856, 156] width 504 height 31
paste input "MEXA48367800"
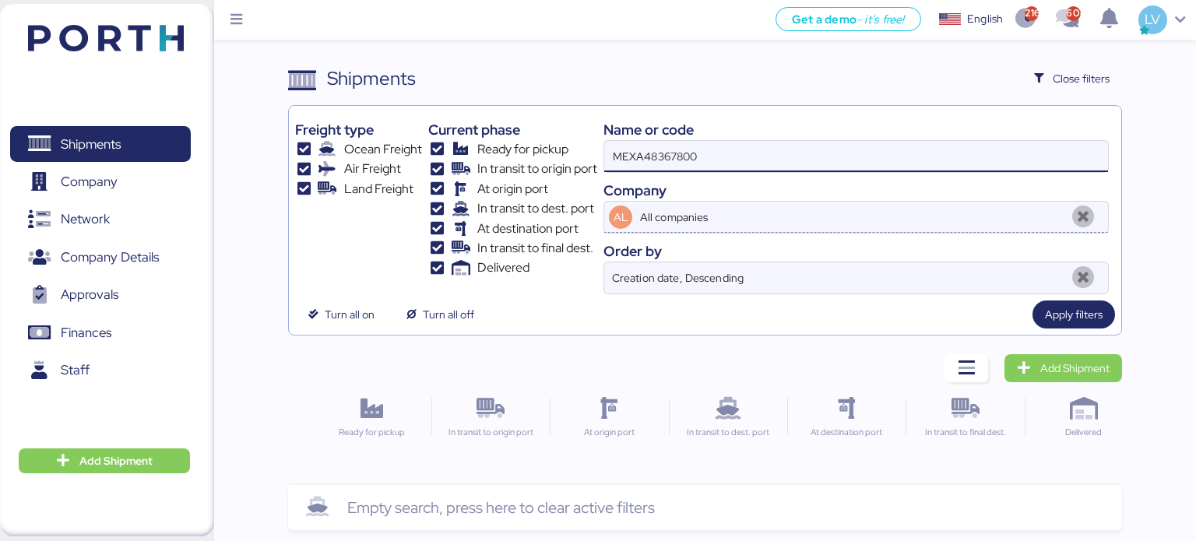
type input "MEXA48367800"
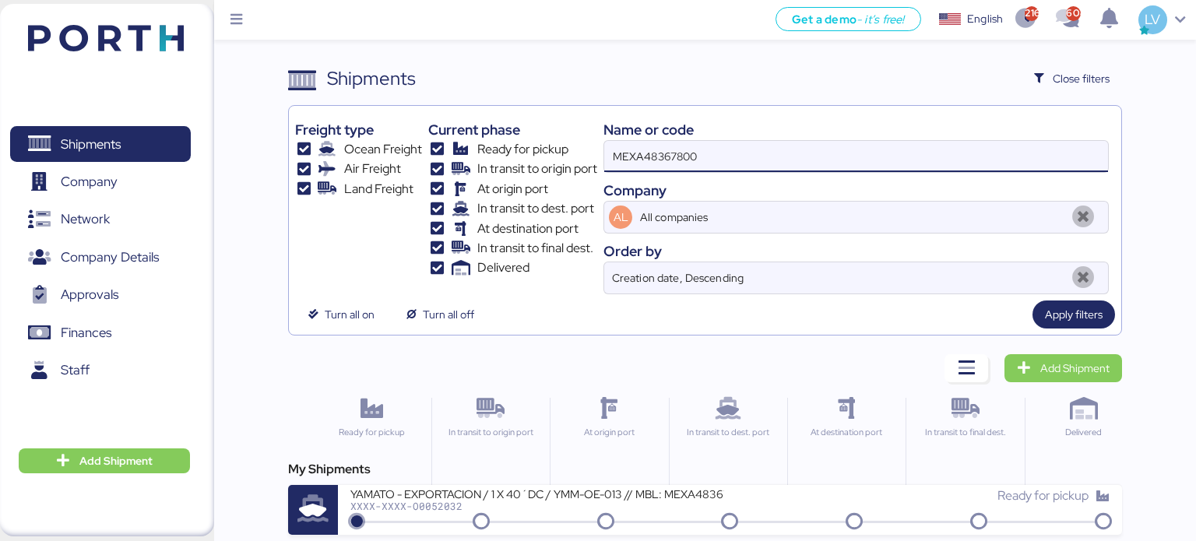
click at [699, 480] on div "My Shipments YAMATO - EXPORTACION / 1 X 40´DC / YMM-OE-013 // MBL: MEXA48367800…" at bounding box center [705, 497] width 835 height 75
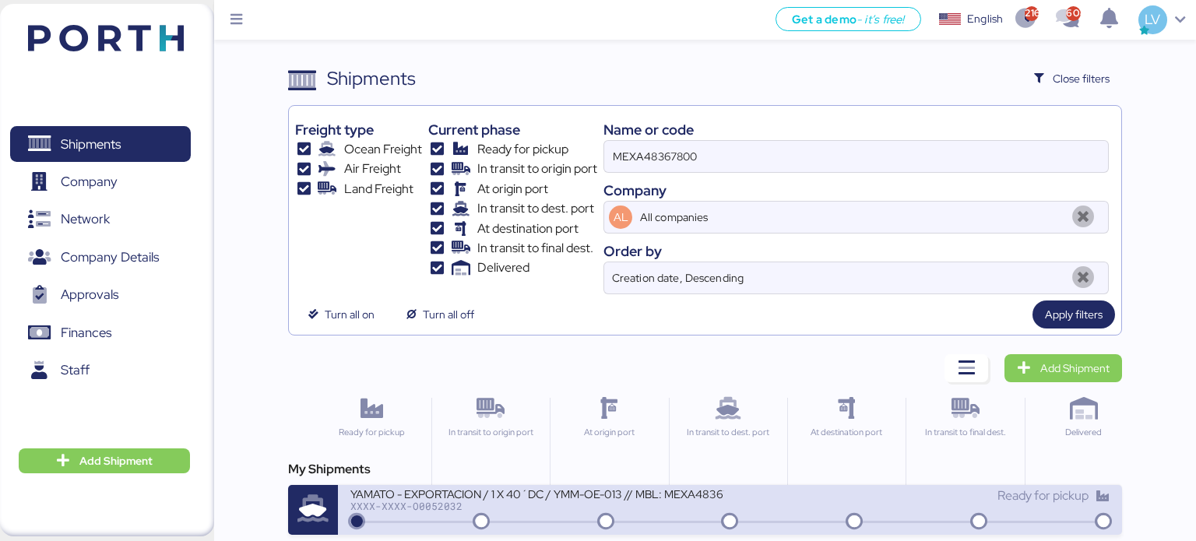
click at [692, 506] on div "XXXX-XXXX-O0052032" at bounding box center [537, 506] width 374 height 11
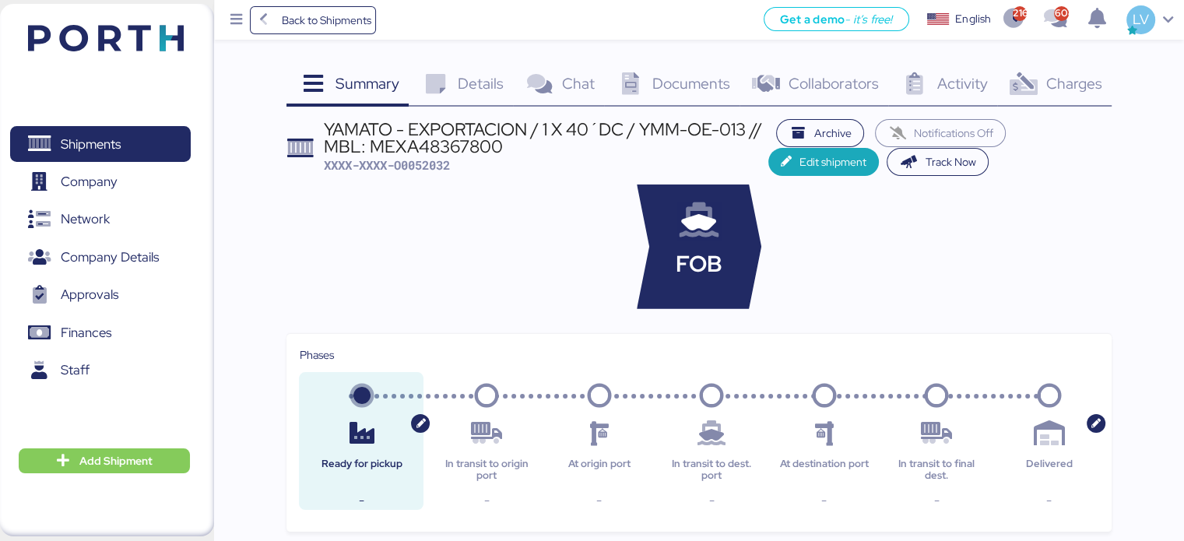
click at [417, 175] on header "YAMATO - EXPORTACION / 1 X 40´DC / YMM-OE-013 // MBL: MEXA48367800 XXXX-XXXX-O0…" at bounding box center [699, 147] width 825 height 57
copy span "O0052032"
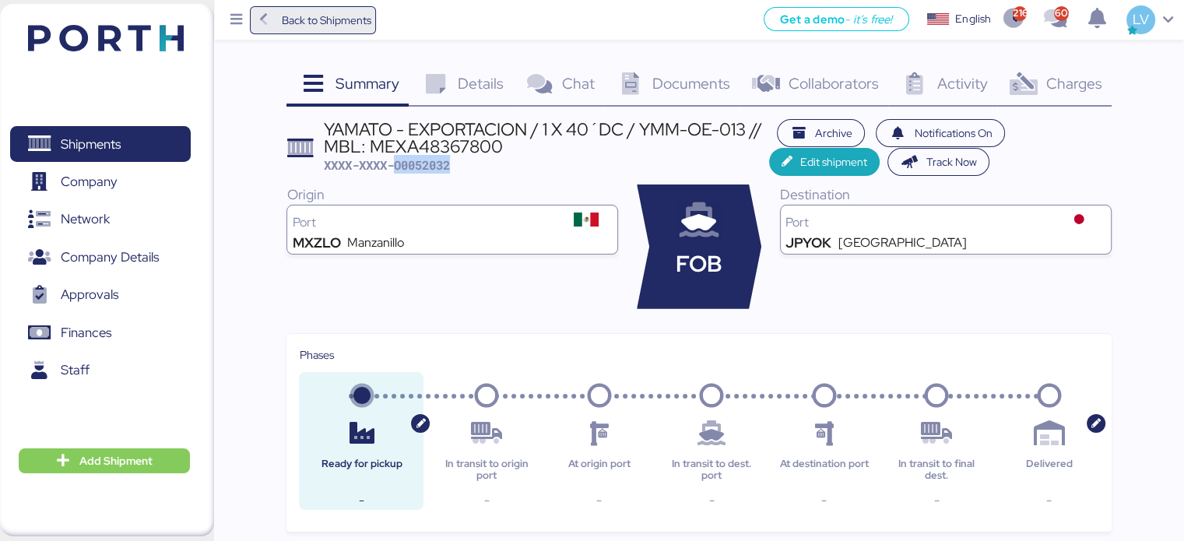
click at [354, 29] on span "Back to Shipments" at bounding box center [326, 20] width 90 height 19
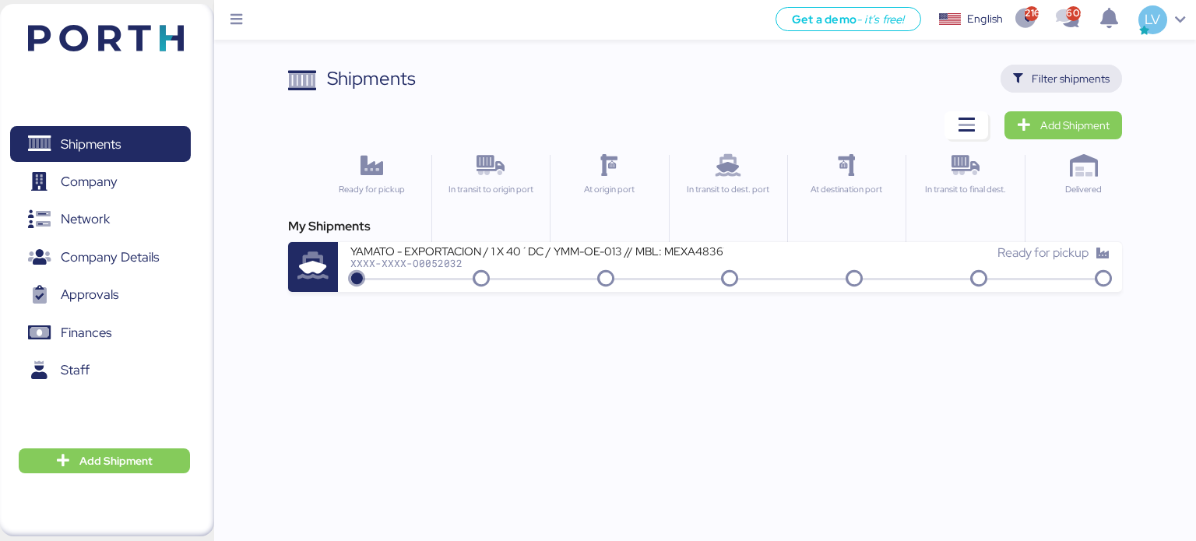
click at [1064, 65] on span "Filter shipments" at bounding box center [1062, 79] width 122 height 28
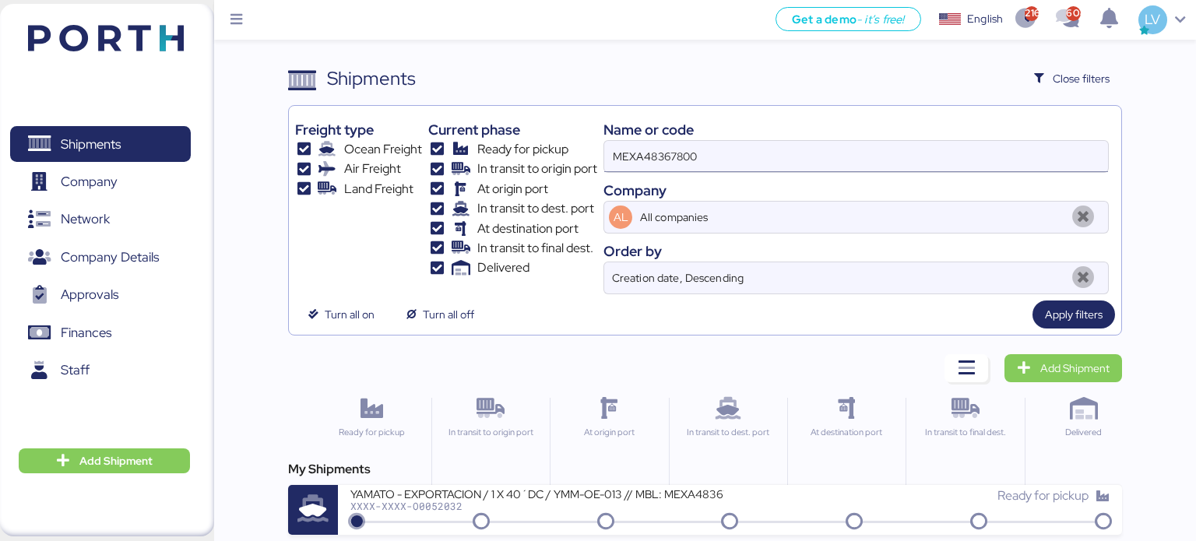
click at [902, 156] on input "MEXA48367800" at bounding box center [856, 156] width 504 height 31
paste input "O0052093"
type input "O0052093"
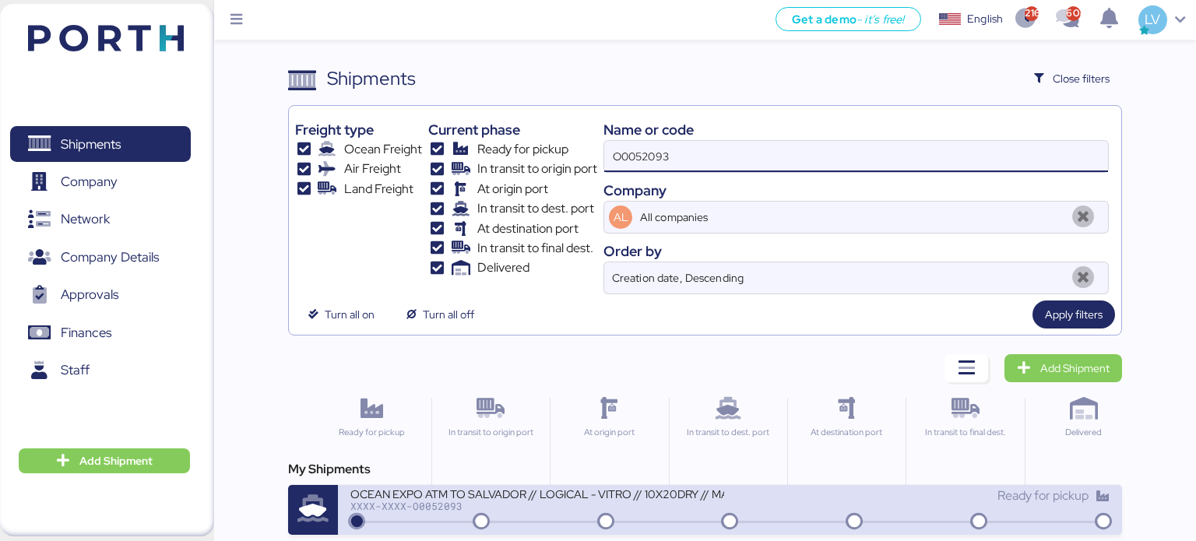
click at [480, 500] on div "OCEAN EXPO ATM TO SALVADOR // LOGICAL - VITRO // 10X20DRY // MAERKS [DATE]" at bounding box center [537, 493] width 374 height 13
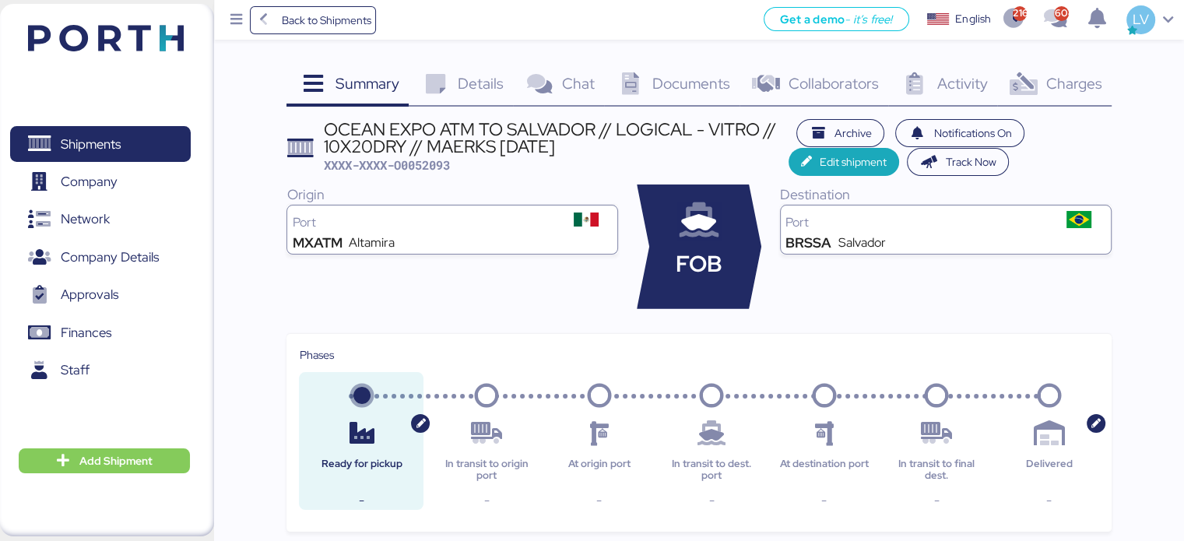
click at [440, 86] on icon at bounding box center [434, 84] width 33 height 23
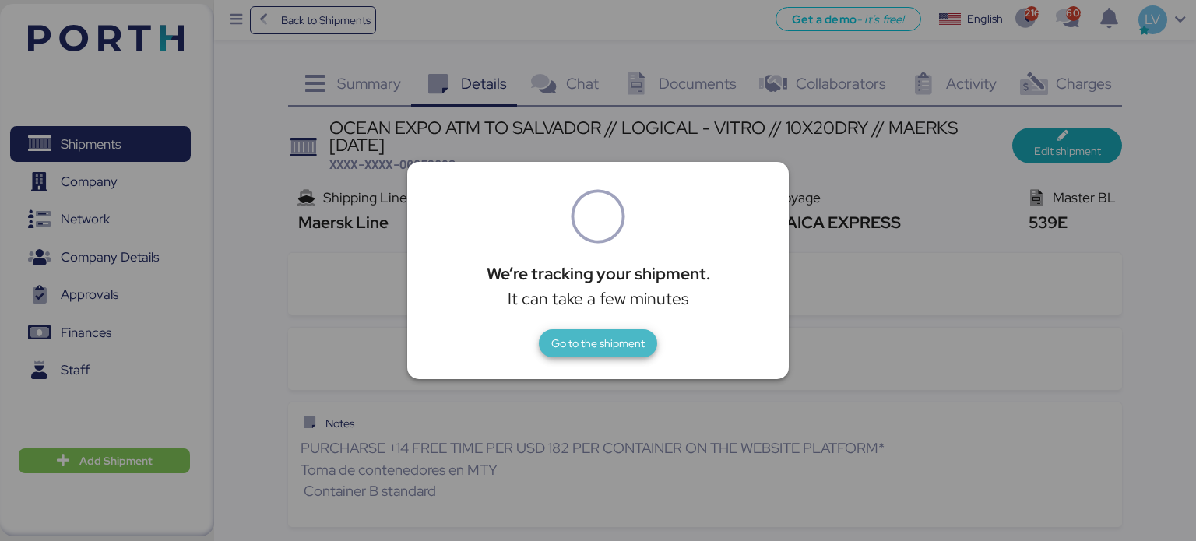
click at [621, 329] on span "Go to the shipment" at bounding box center [598, 343] width 118 height 28
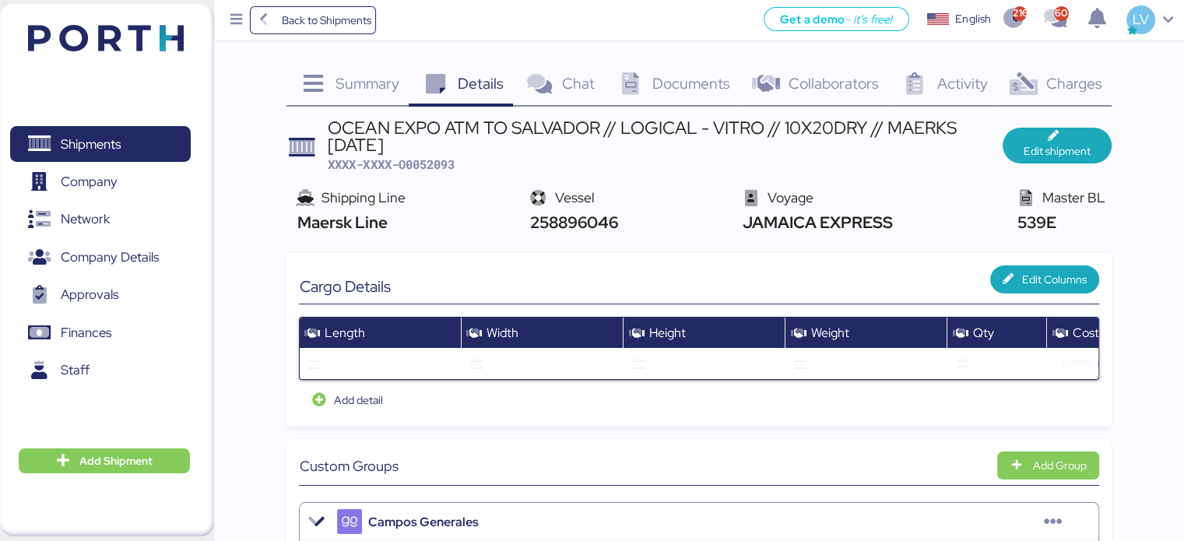
click at [574, 231] on span "258896046" at bounding box center [572, 222] width 92 height 21
copy span "258896046"
drag, startPoint x: 448, startPoint y: 157, endPoint x: 432, endPoint y: 160, distance: 15.7
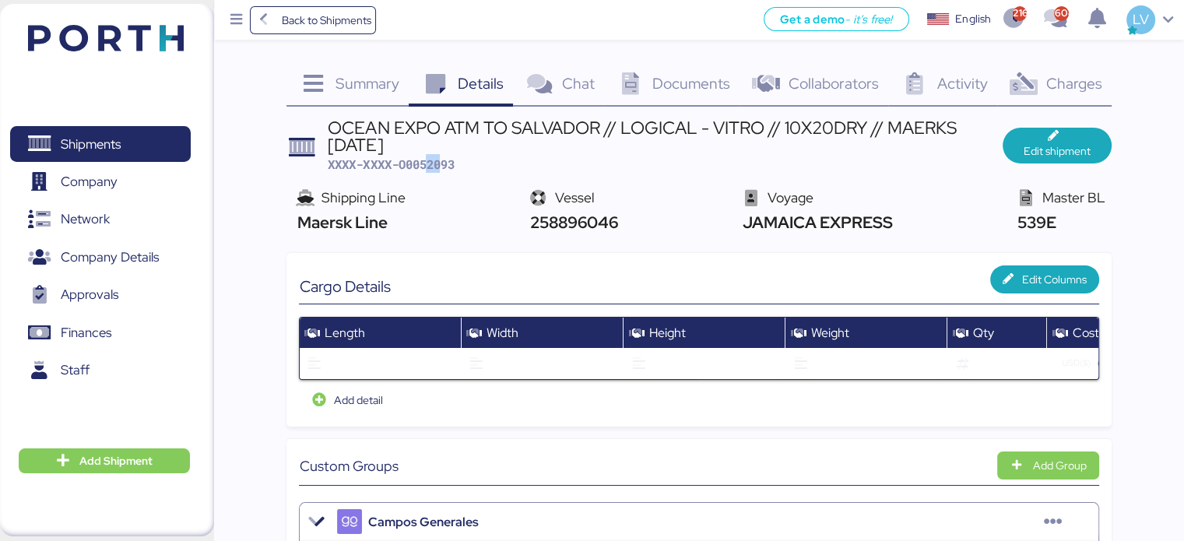
click at [432, 160] on span "XXXX-XXXX-O0052093" at bounding box center [391, 165] width 126 height 16
click at [429, 161] on span "XXXX-XXXX-O0052093" at bounding box center [391, 165] width 126 height 16
